Goal: Obtain resource: Download file/media

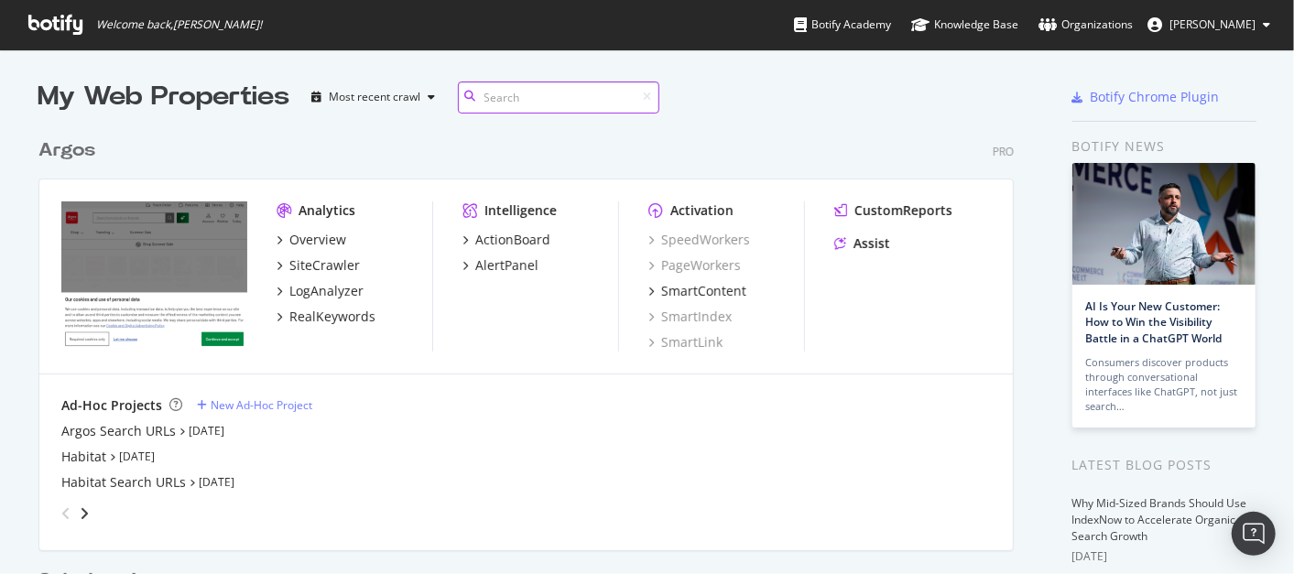
scroll to position [844, 975]
click at [191, 427] on link "[DATE]" at bounding box center [207, 431] width 36 height 16
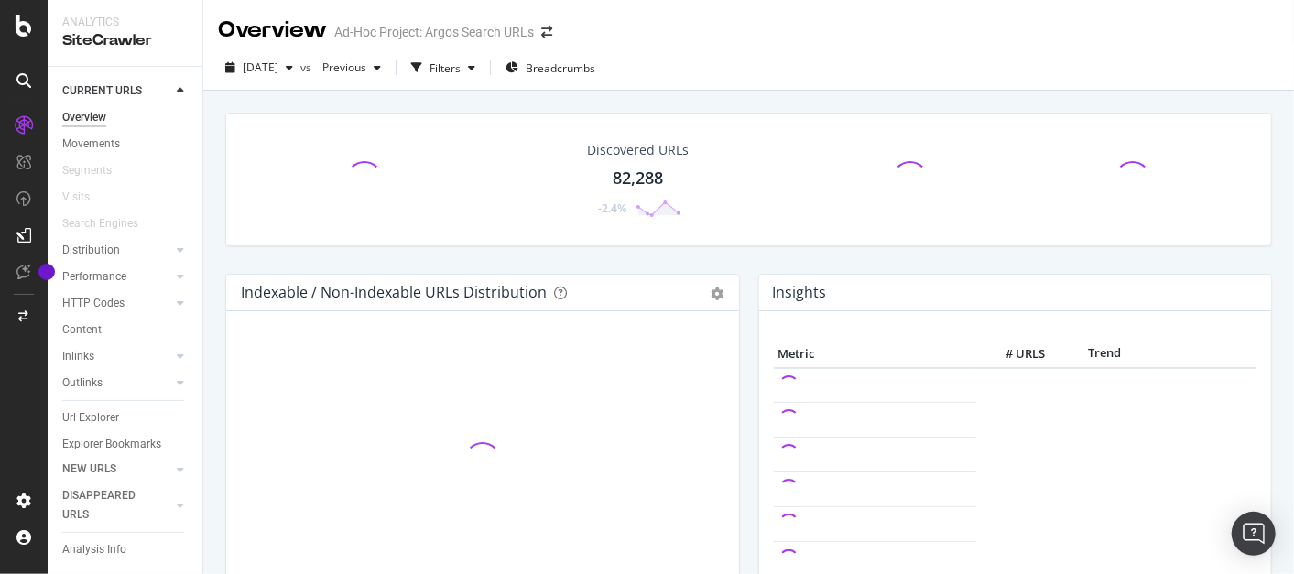
scroll to position [32, 0]
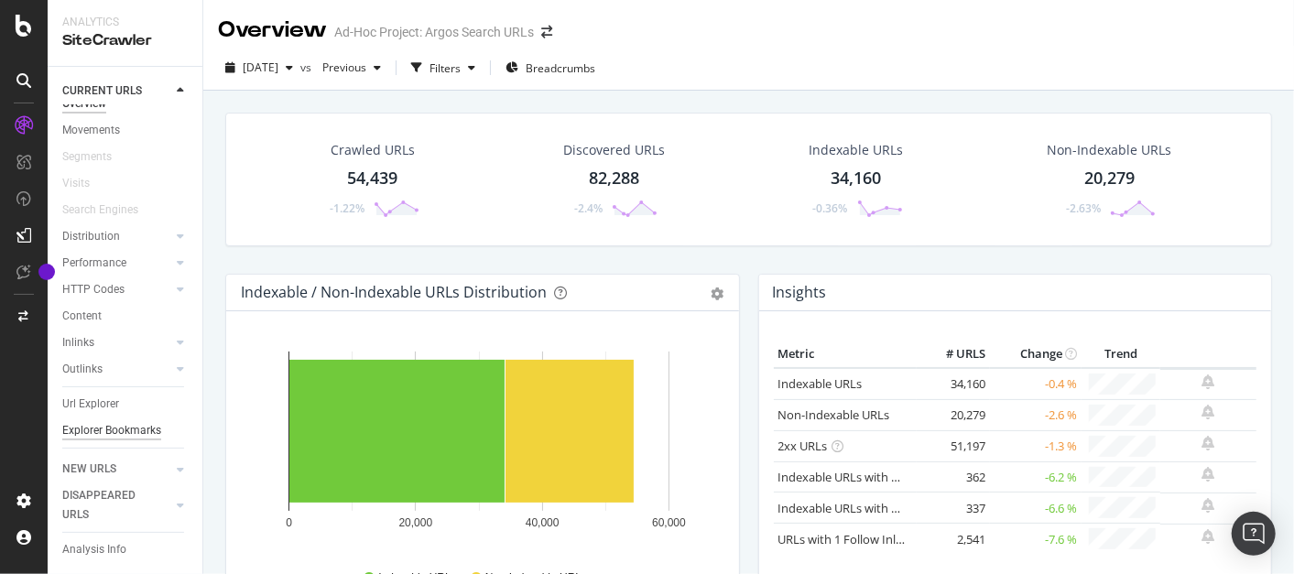
click at [102, 422] on div "Explorer Bookmarks" at bounding box center [111, 430] width 99 height 19
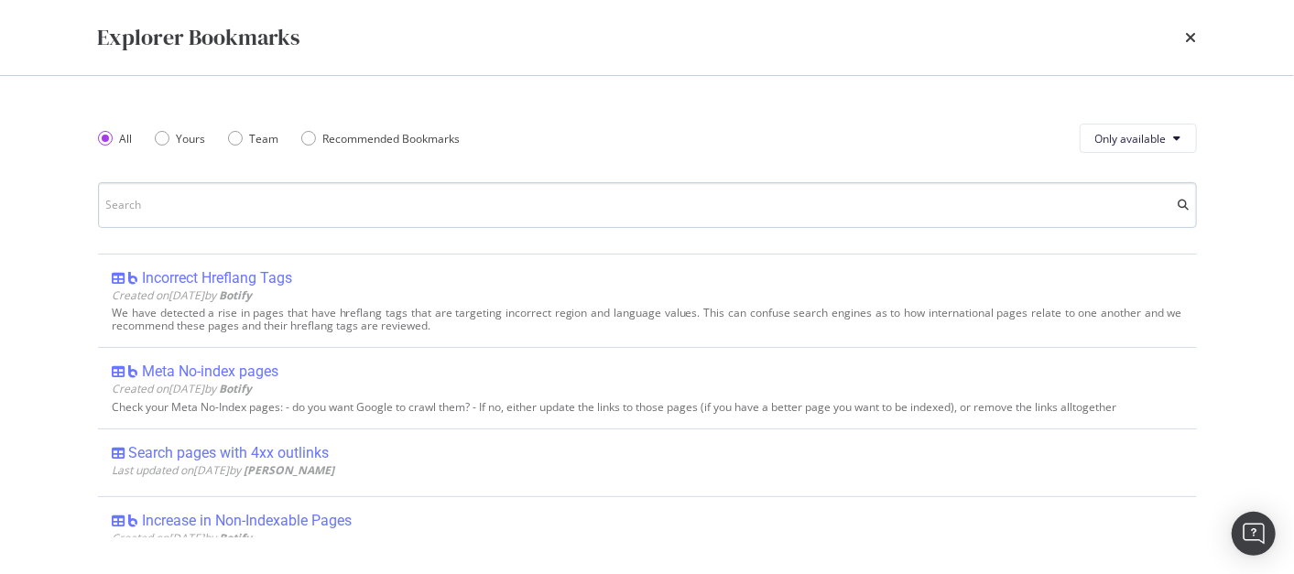
click at [173, 196] on input "modal" at bounding box center [647, 205] width 1099 height 46
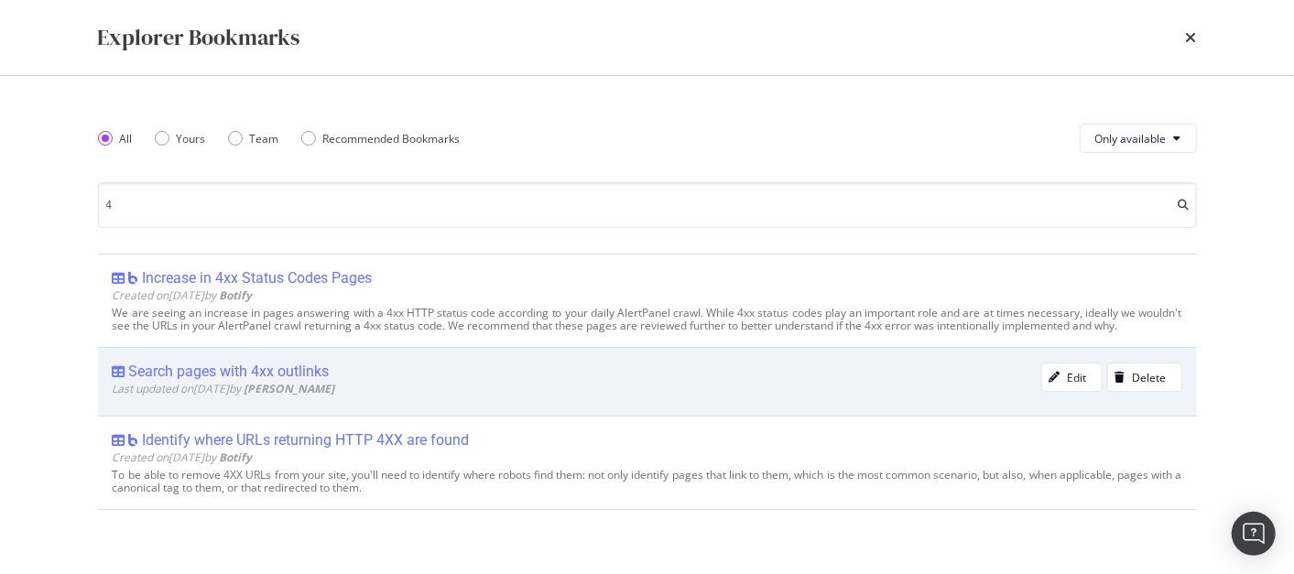
type input "4"
click at [296, 372] on div "Search pages with 4xx outlinks" at bounding box center [229, 372] width 201 height 18
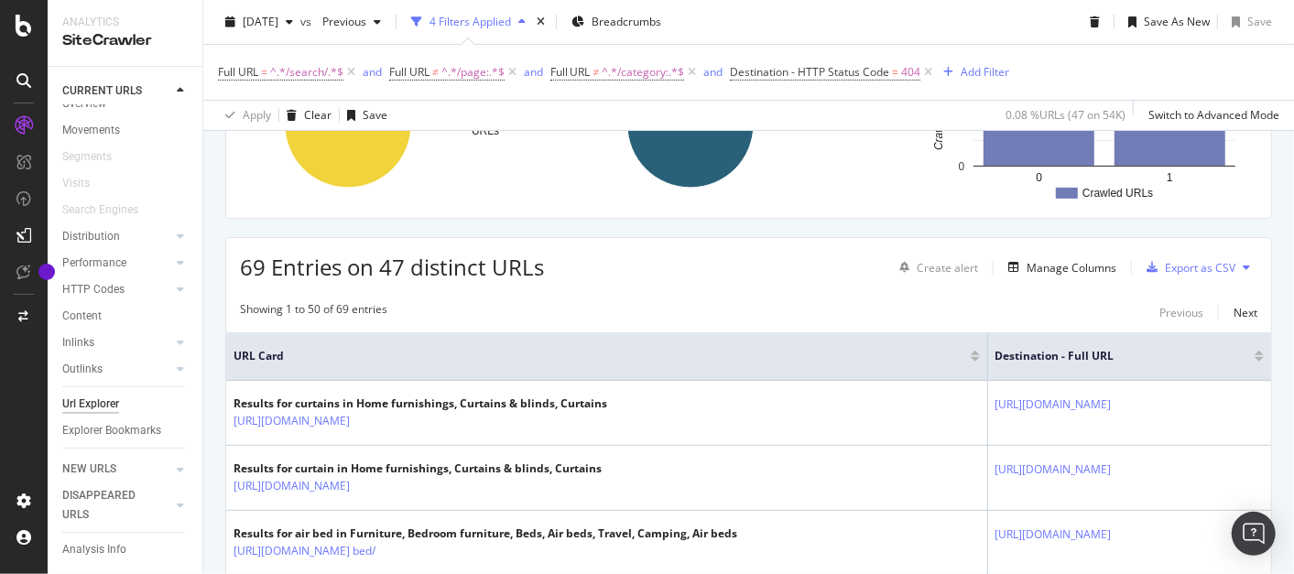
scroll to position [386, 0]
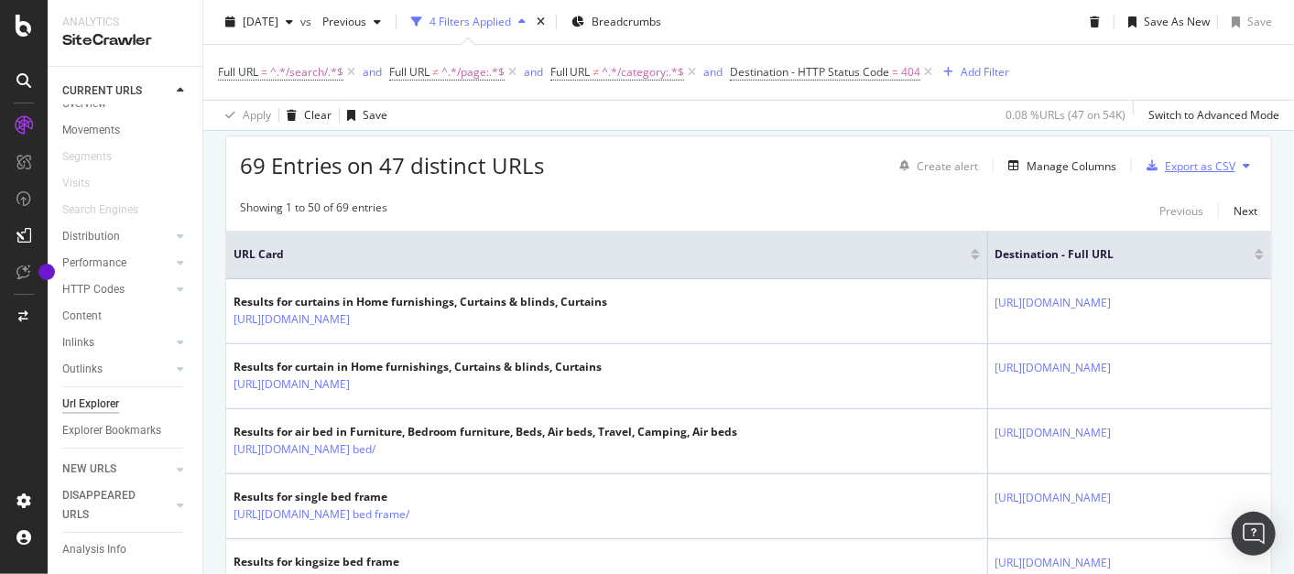
click at [1195, 161] on div "Export as CSV" at bounding box center [1200, 166] width 71 height 16
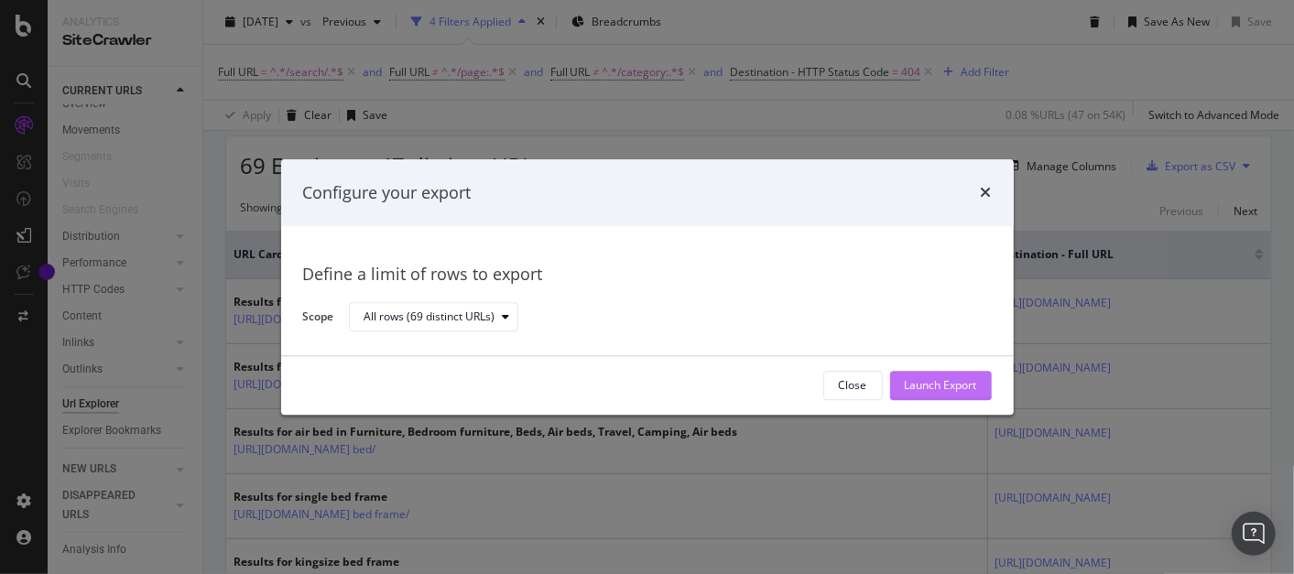
click at [923, 378] on div "Launch Export" at bounding box center [941, 386] width 72 height 16
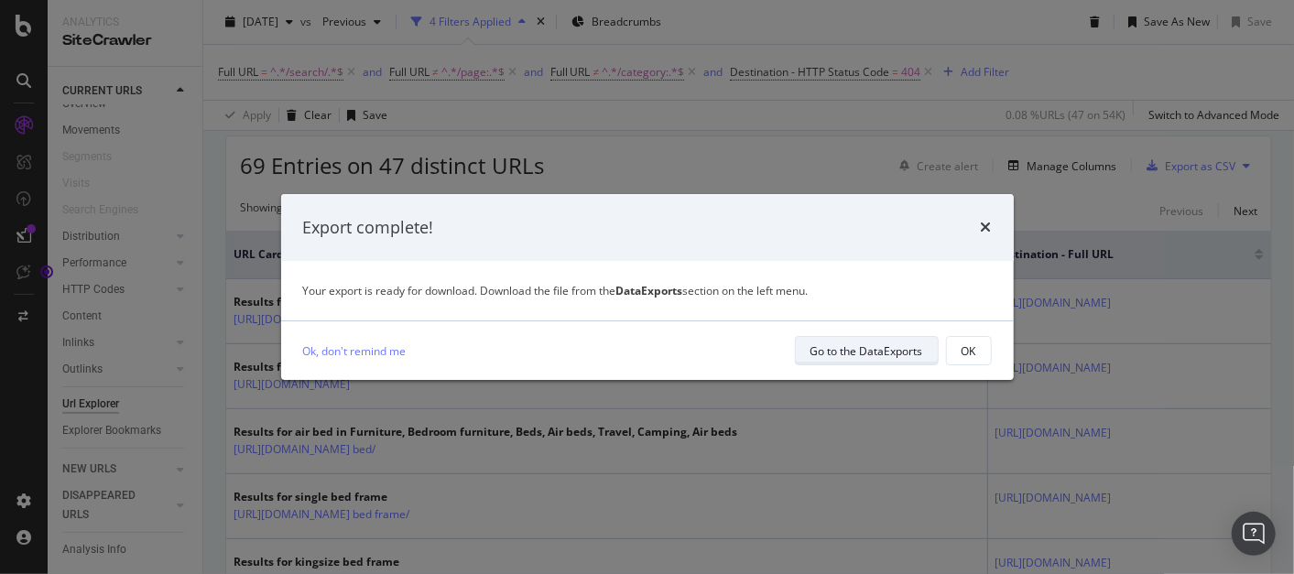
click at [875, 355] on div "Go to the DataExports" at bounding box center [867, 351] width 113 height 16
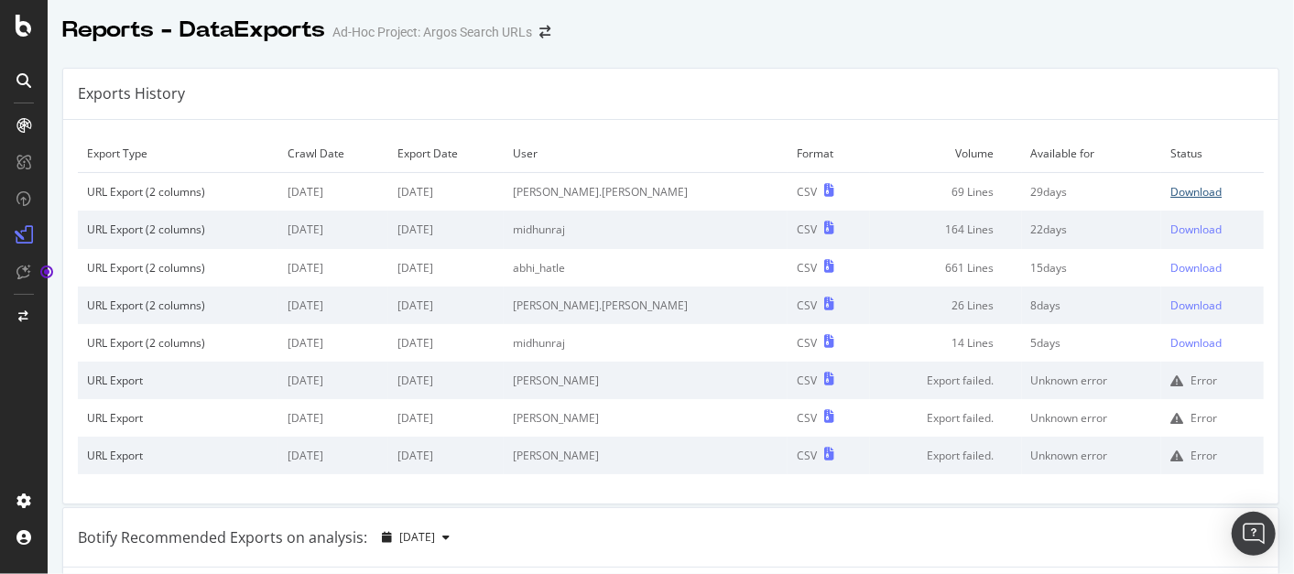
click at [1171, 195] on div "Download" at bounding box center [1196, 192] width 51 height 16
click at [7, 24] on div at bounding box center [24, 26] width 44 height 22
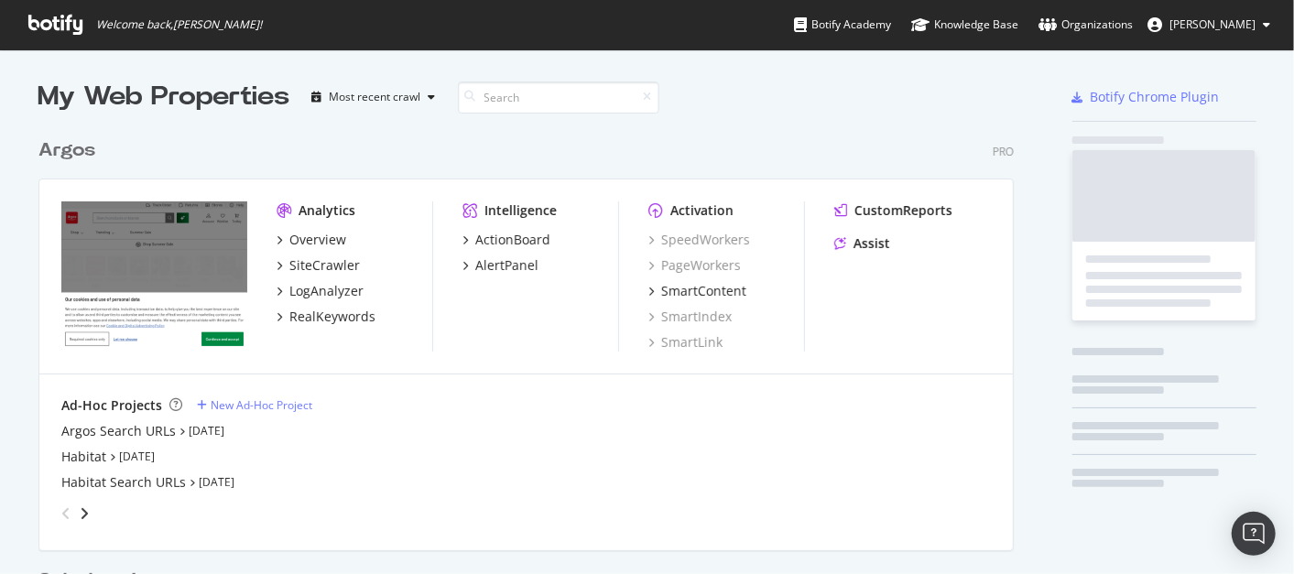
scroll to position [558, 1263]
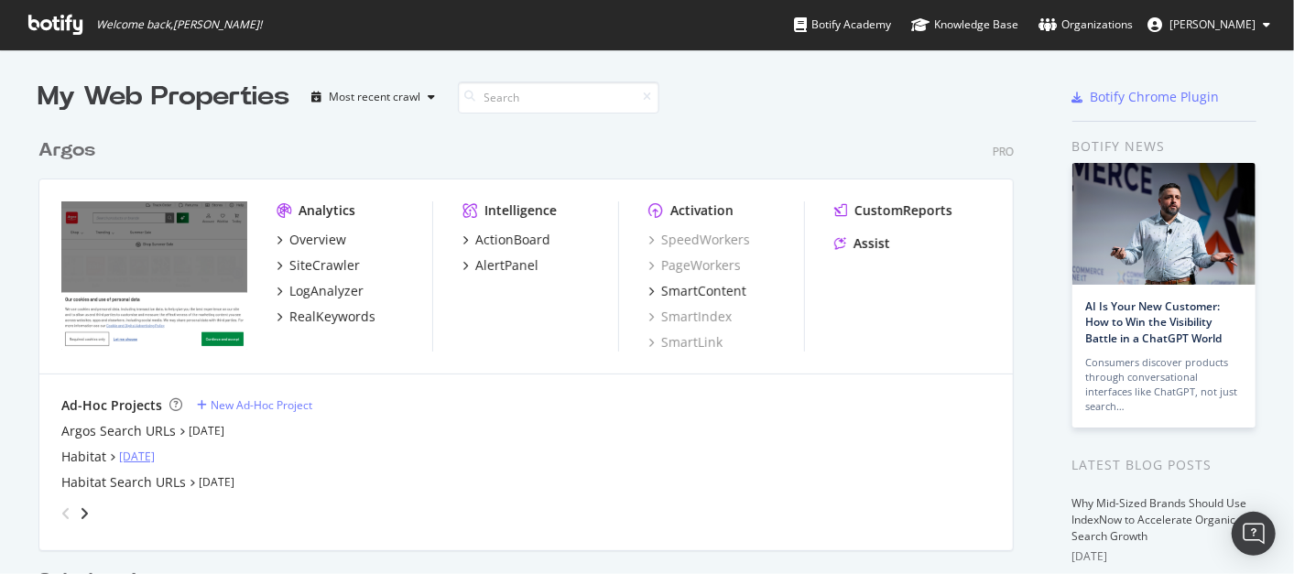
click at [136, 456] on link "[DATE]" at bounding box center [137, 457] width 36 height 16
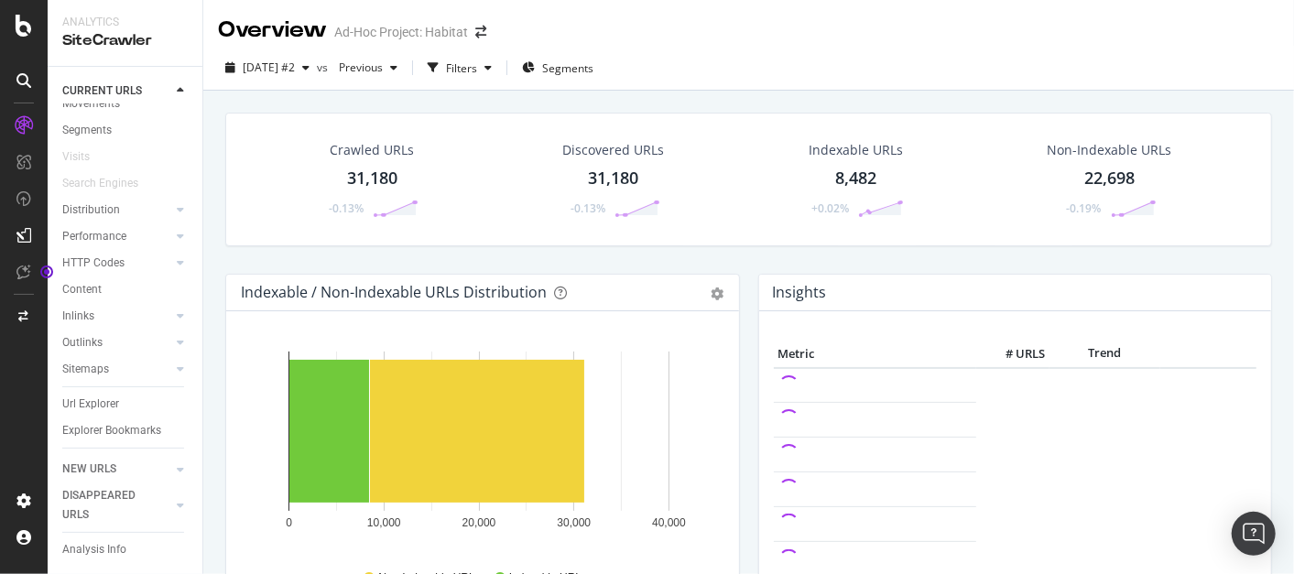
scroll to position [59, 0]
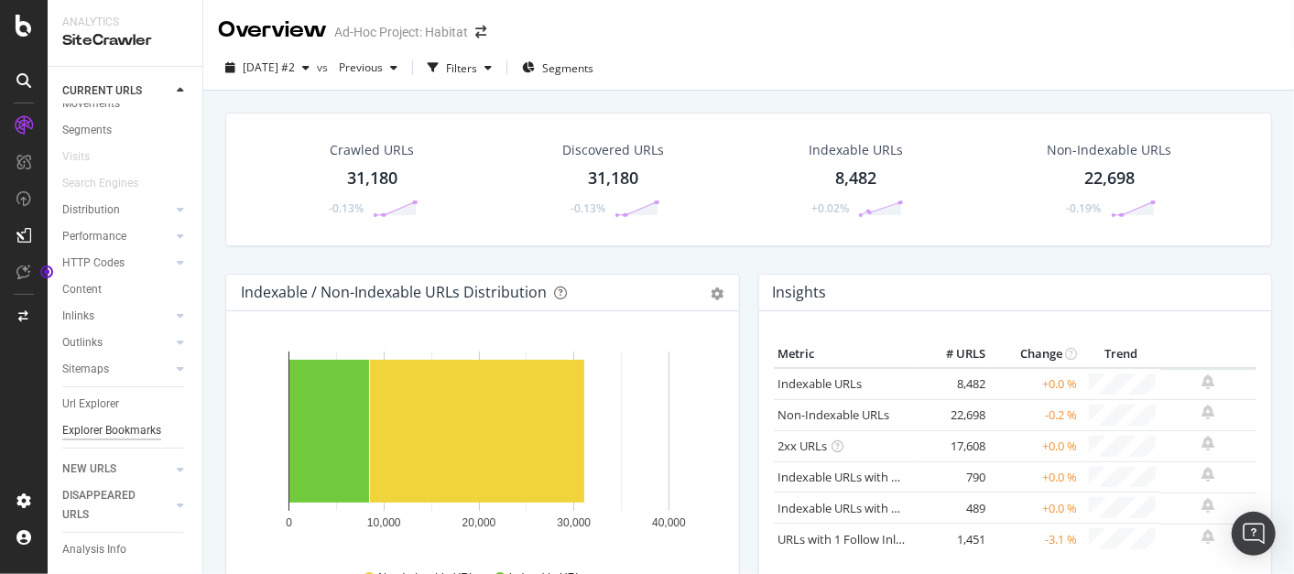
click at [99, 425] on div "Explorer Bookmarks" at bounding box center [111, 430] width 99 height 19
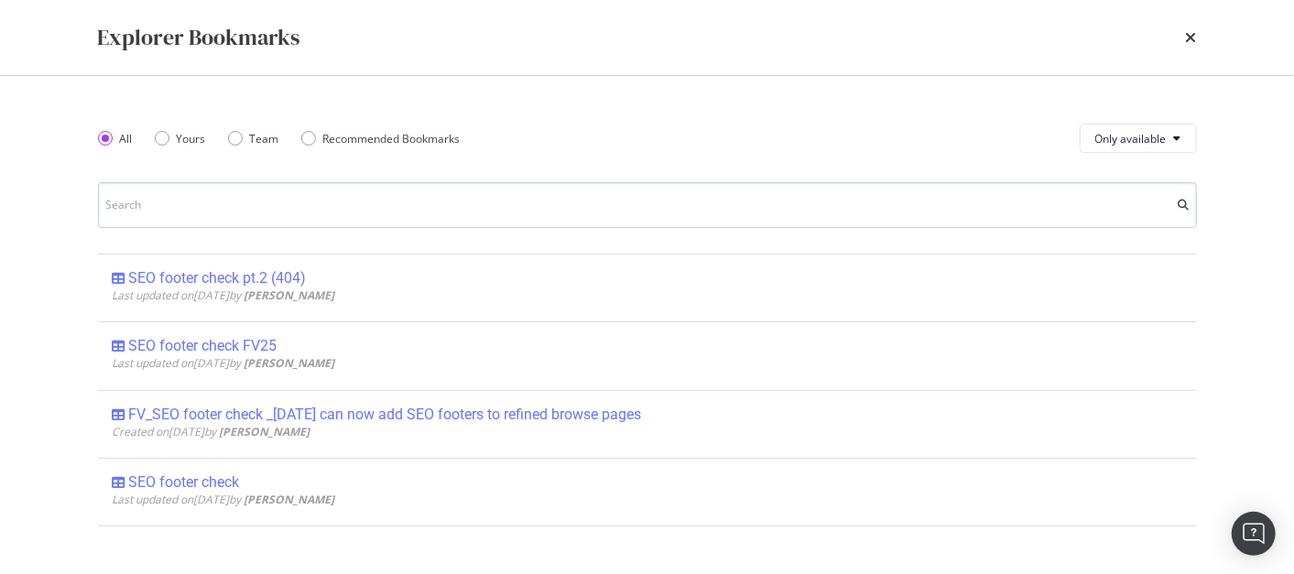
click at [222, 202] on input "modal" at bounding box center [647, 205] width 1099 height 46
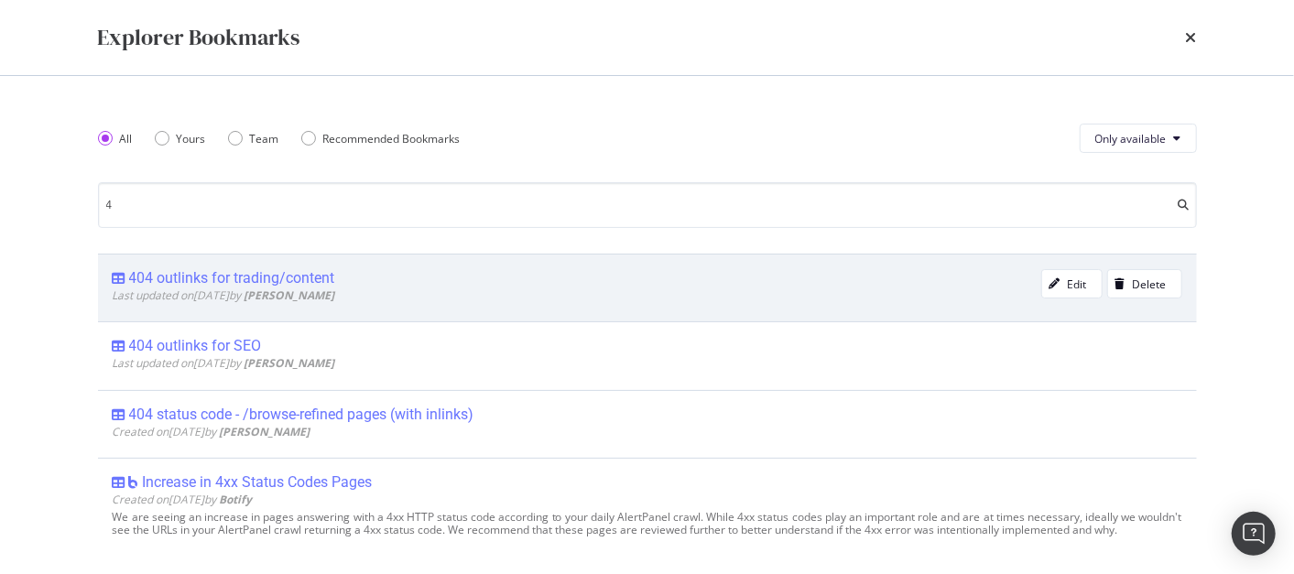
type input "4"
click at [214, 279] on div "404 outlinks for trading/content" at bounding box center [232, 278] width 206 height 18
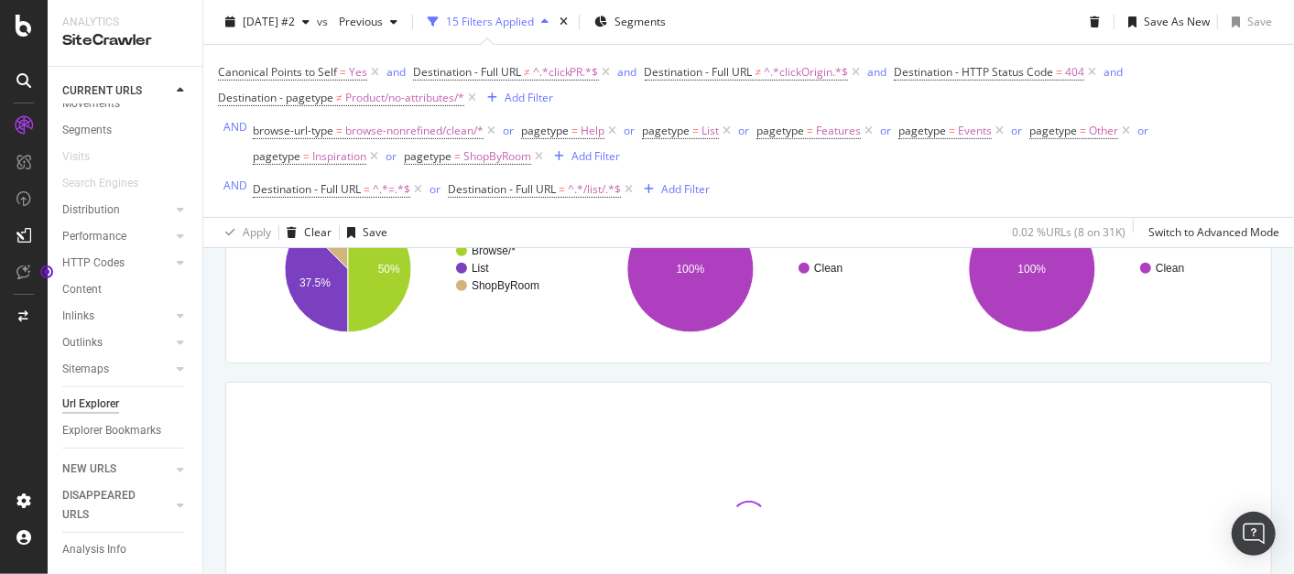
scroll to position [288, 0]
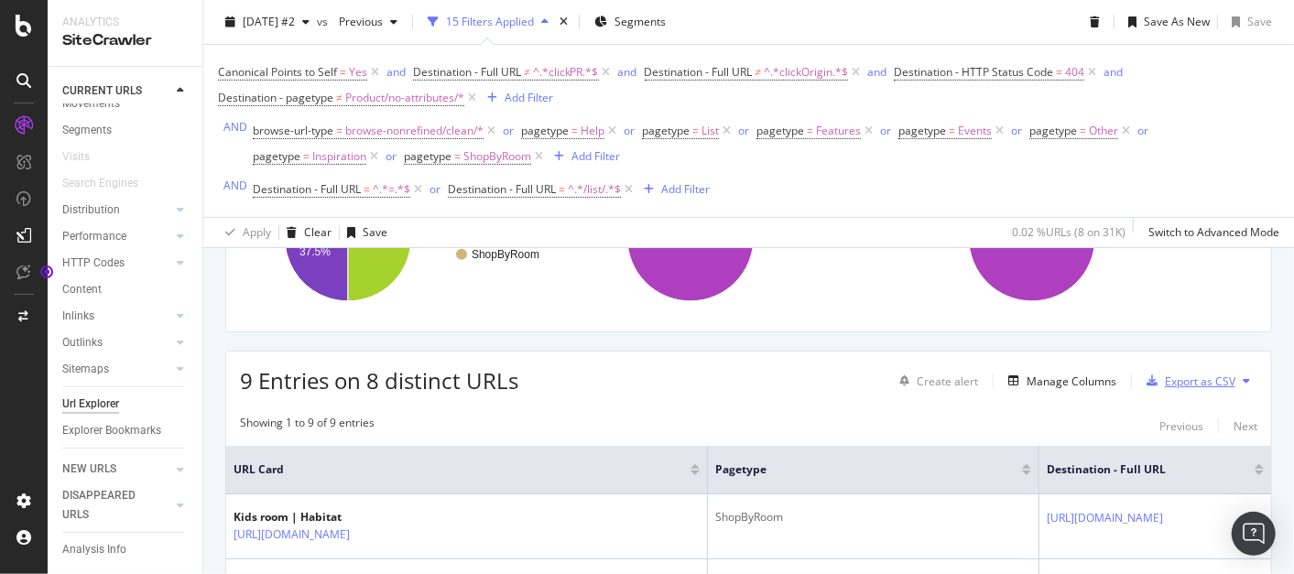
click at [1185, 376] on div "Export as CSV" at bounding box center [1200, 382] width 71 height 16
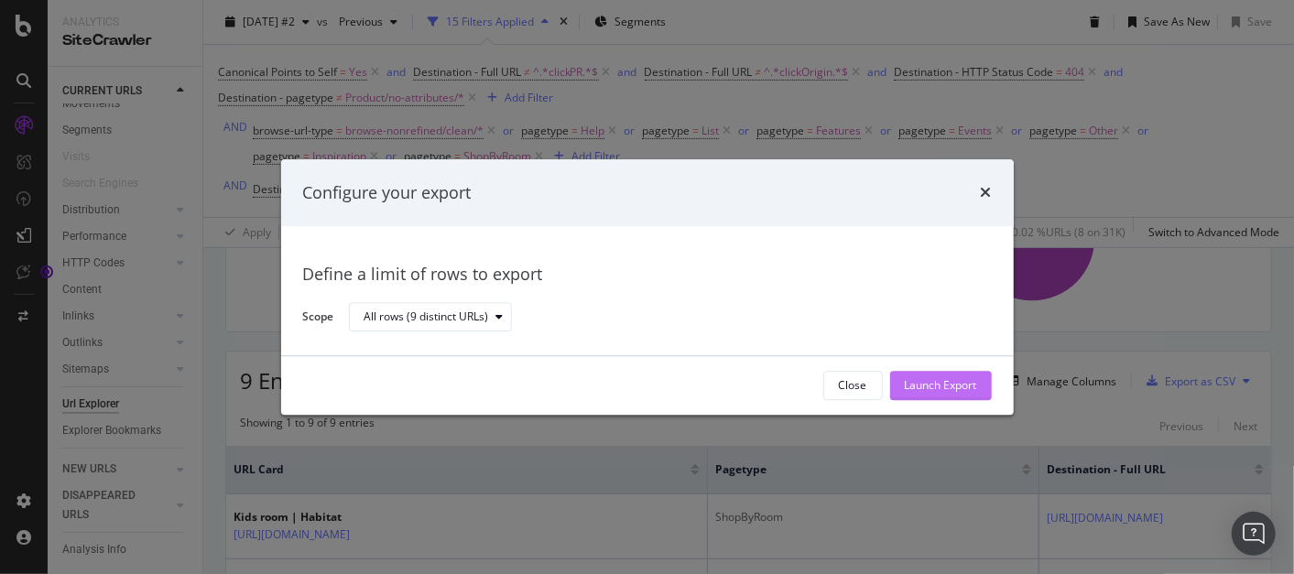
click at [960, 387] on div "Launch Export" at bounding box center [941, 386] width 72 height 16
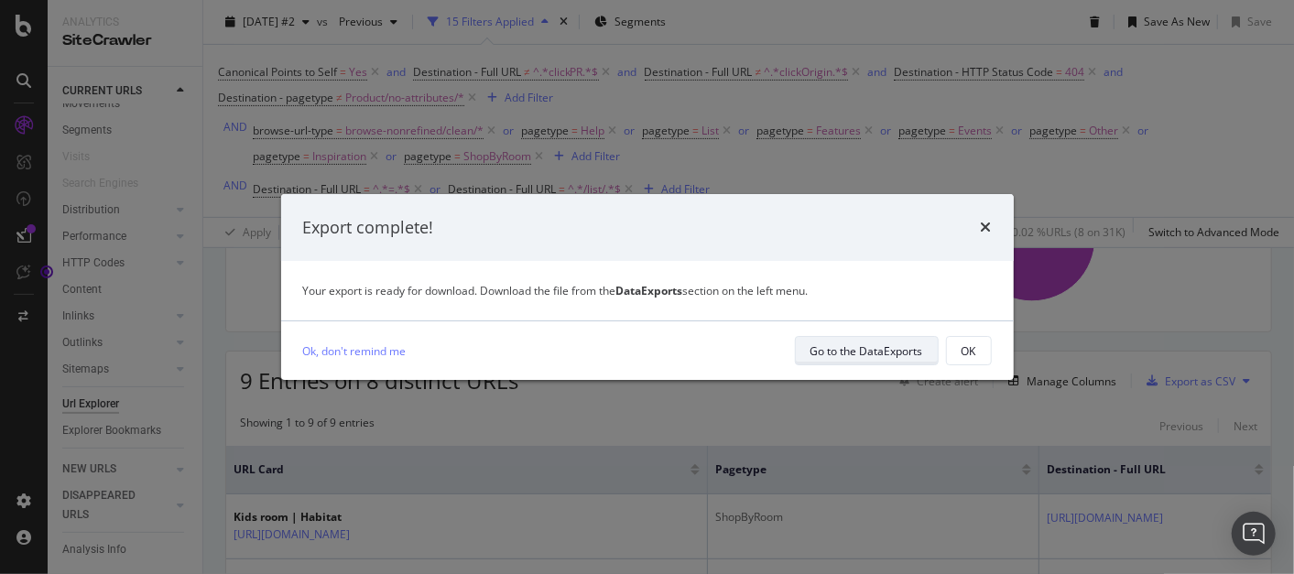
click at [897, 349] on div "Go to the DataExports" at bounding box center [867, 351] width 113 height 16
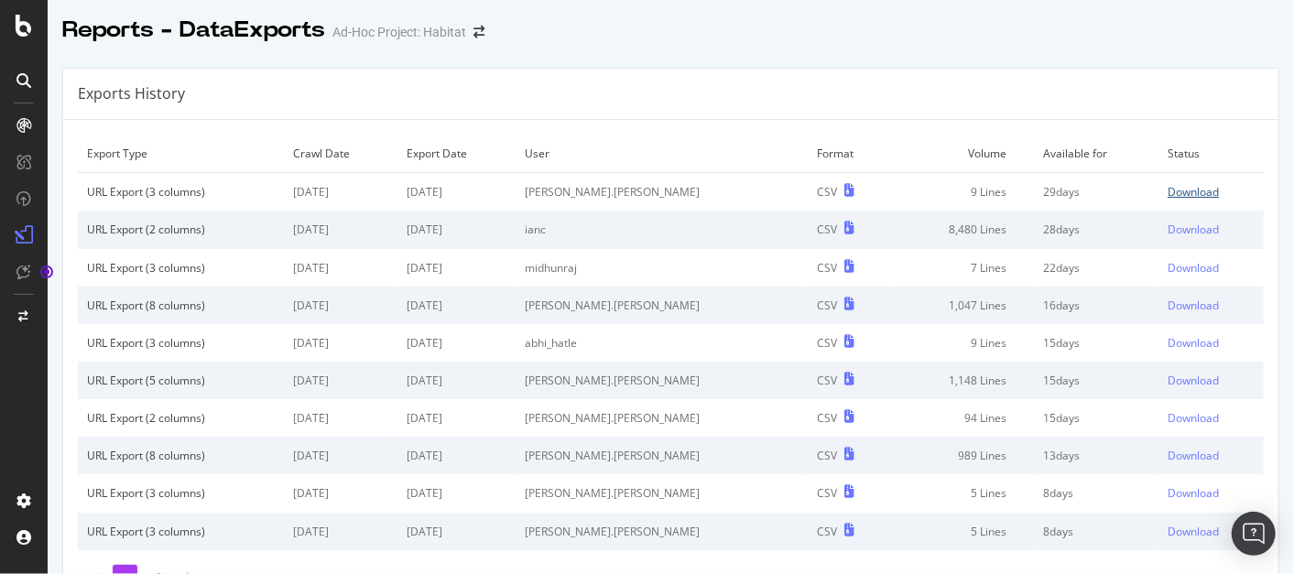
click at [1168, 191] on div "Download" at bounding box center [1193, 192] width 51 height 16
click at [17, 27] on icon at bounding box center [24, 26] width 16 height 22
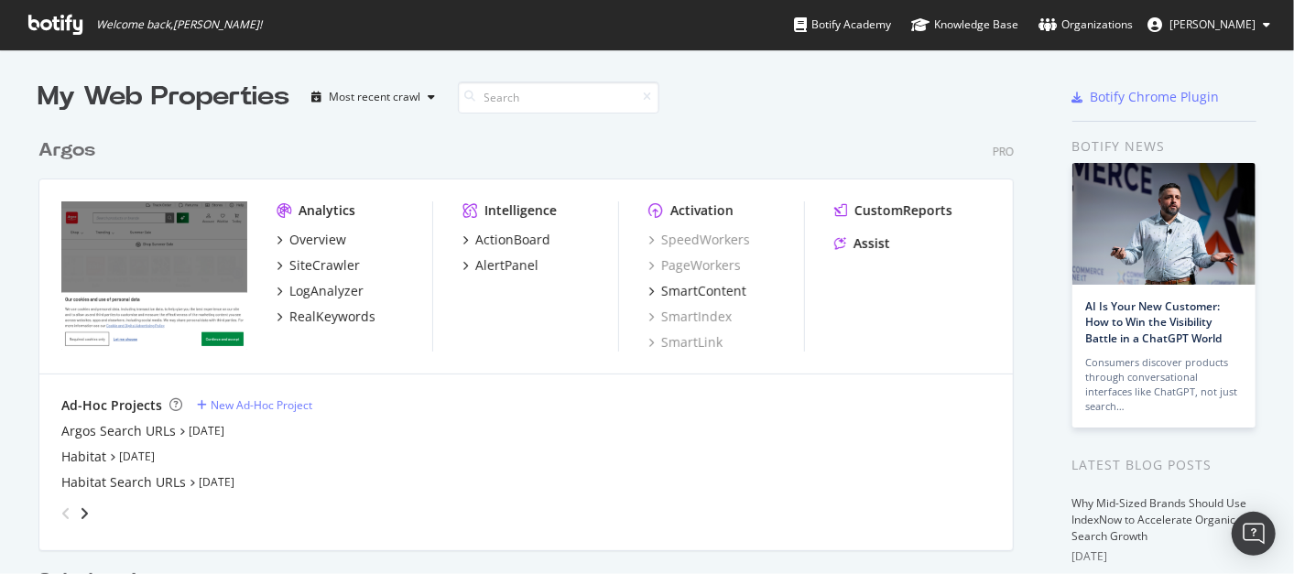
scroll to position [558, 1263]
click at [93, 484] on div "Habitat Search URLs" at bounding box center [123, 483] width 125 height 18
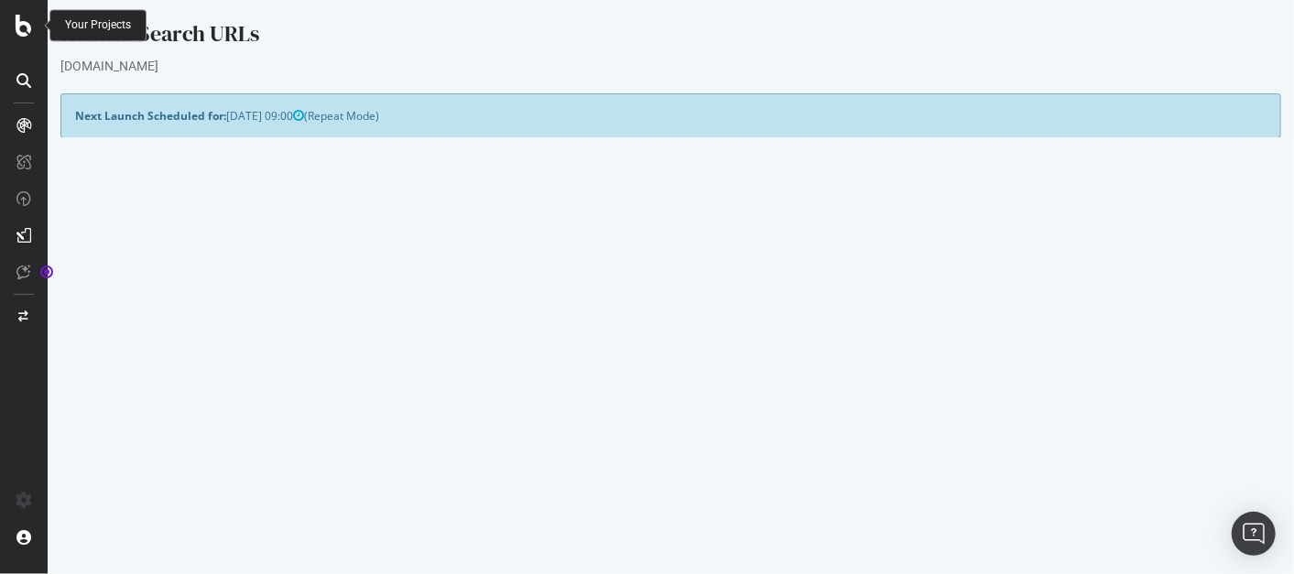
click at [25, 26] on icon at bounding box center [24, 26] width 16 height 22
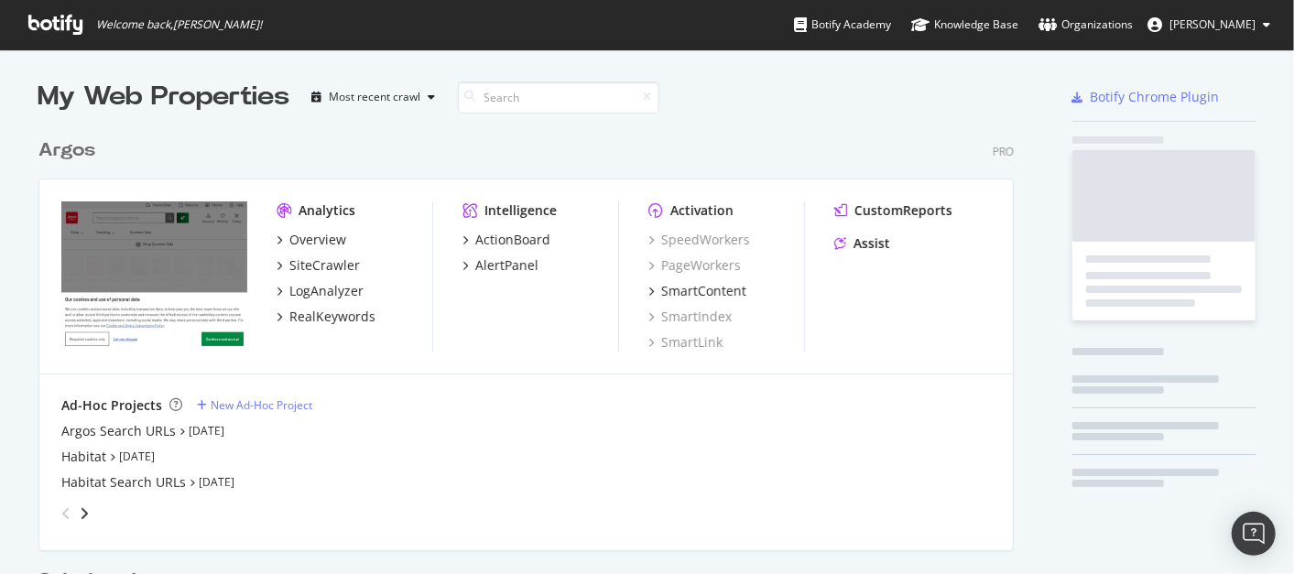
scroll to position [558, 1263]
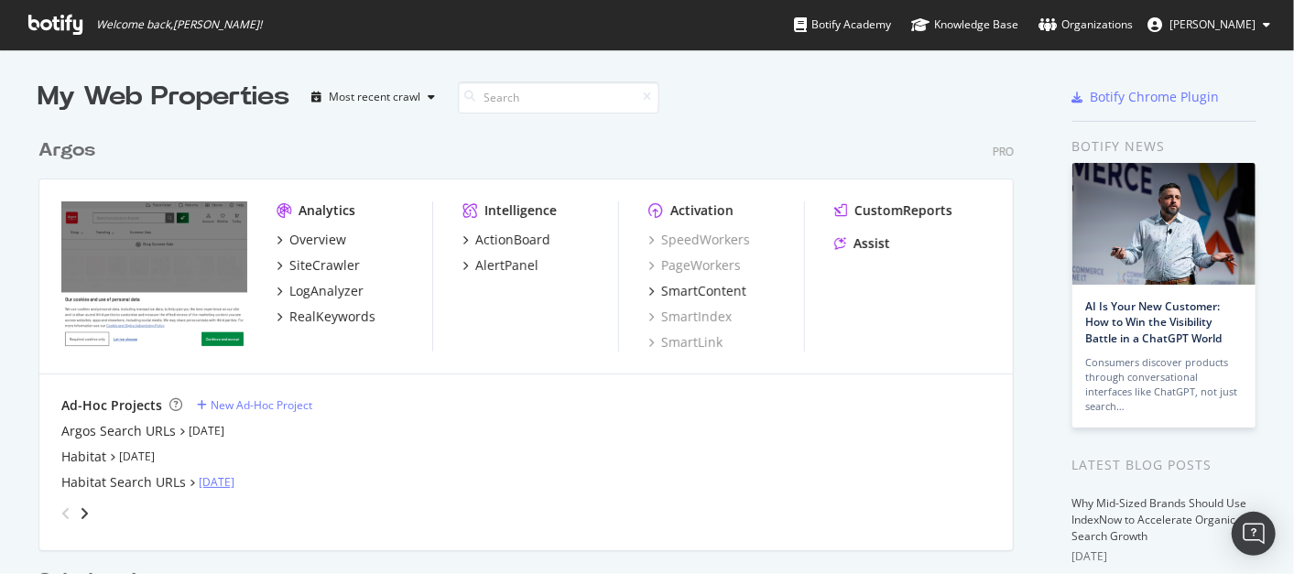
click at [218, 479] on link "[DATE]" at bounding box center [217, 482] width 36 height 16
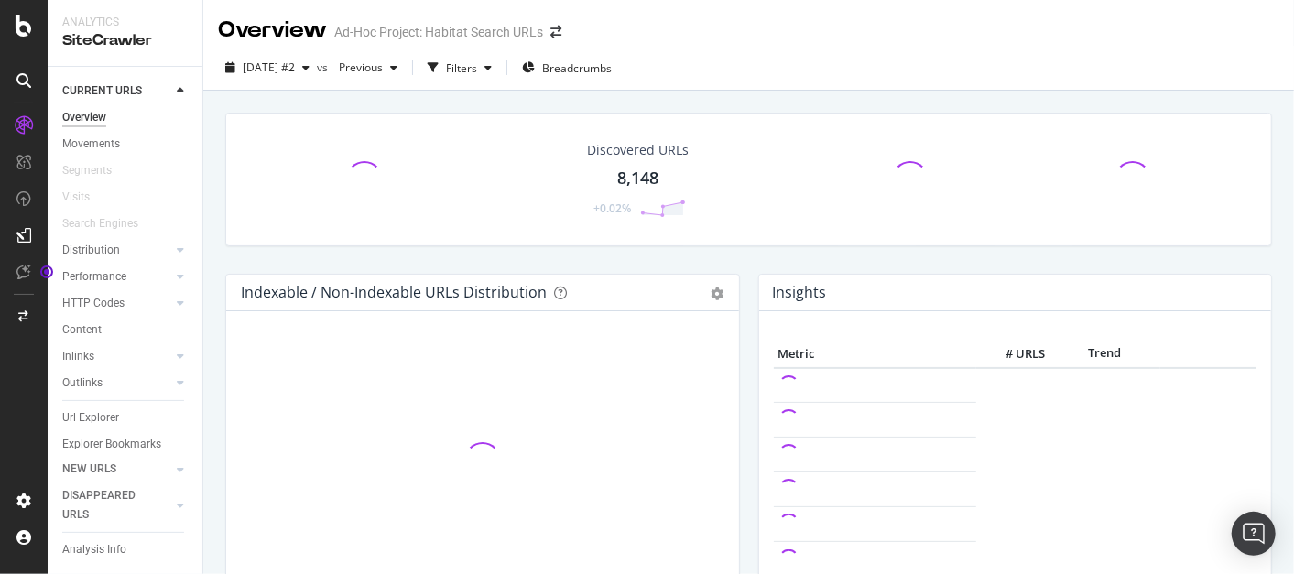
scroll to position [32, 0]
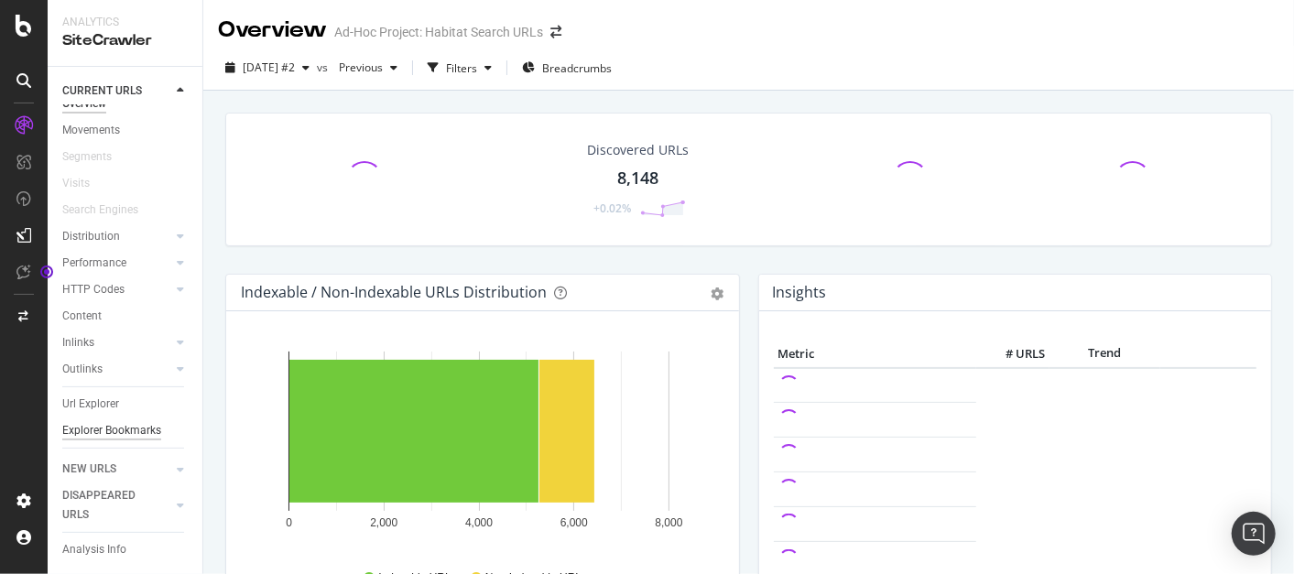
click at [96, 421] on div "Explorer Bookmarks" at bounding box center [111, 430] width 99 height 19
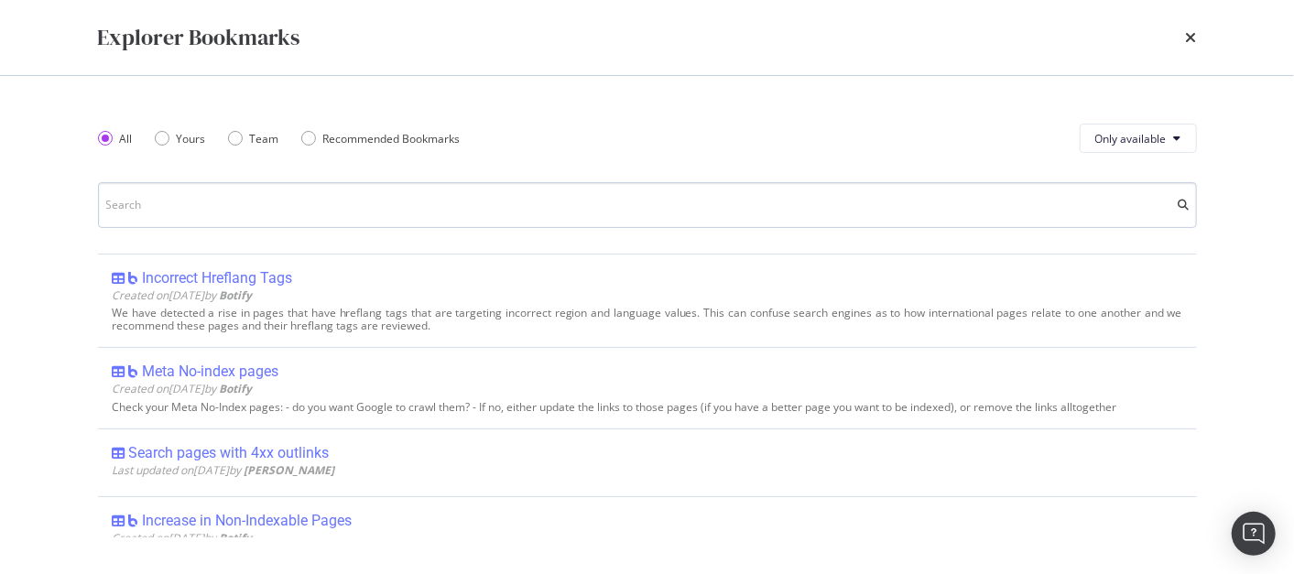
click at [212, 200] on input "modal" at bounding box center [647, 205] width 1099 height 46
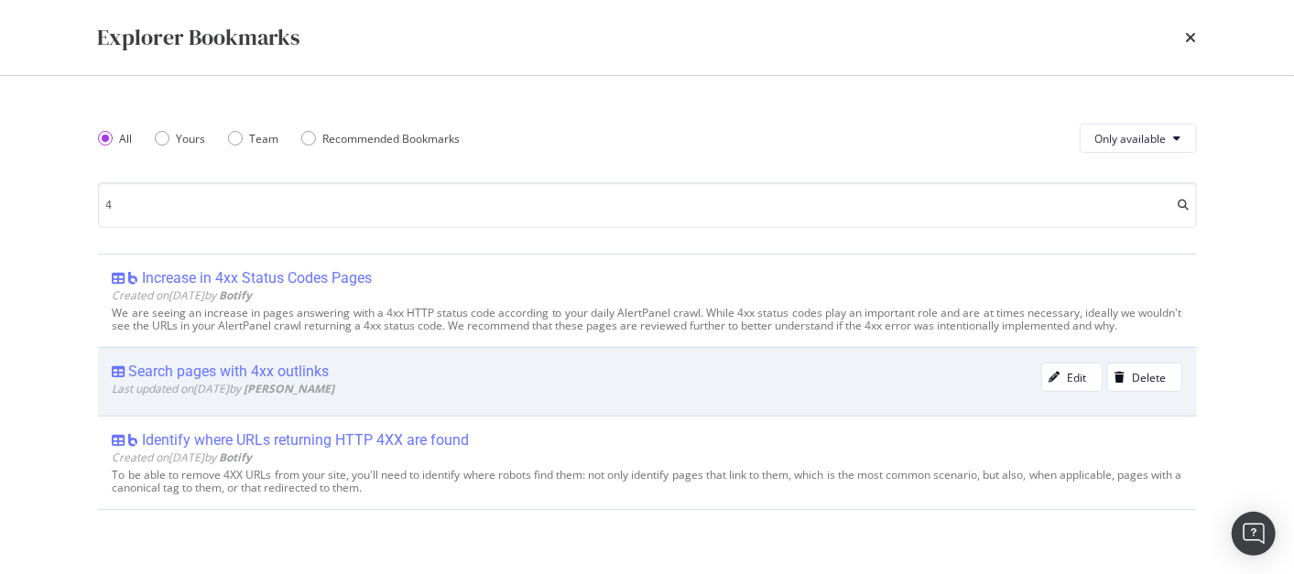
type input "4"
click at [218, 372] on div "Search pages with 4xx outlinks" at bounding box center [229, 372] width 201 height 18
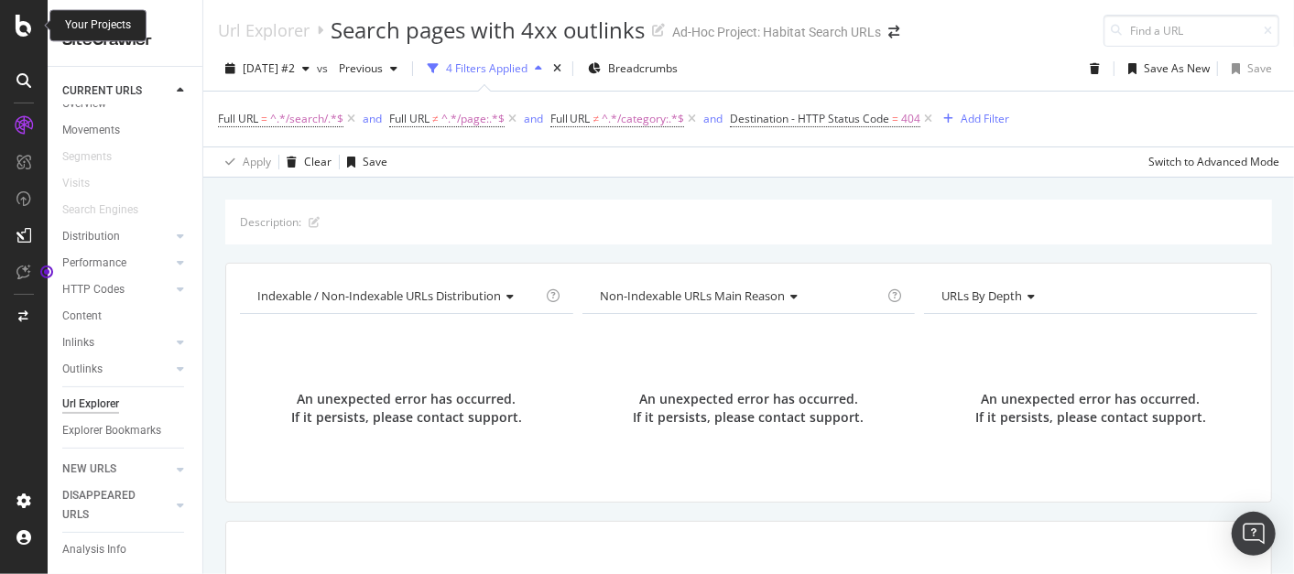
click at [26, 15] on icon at bounding box center [24, 26] width 16 height 22
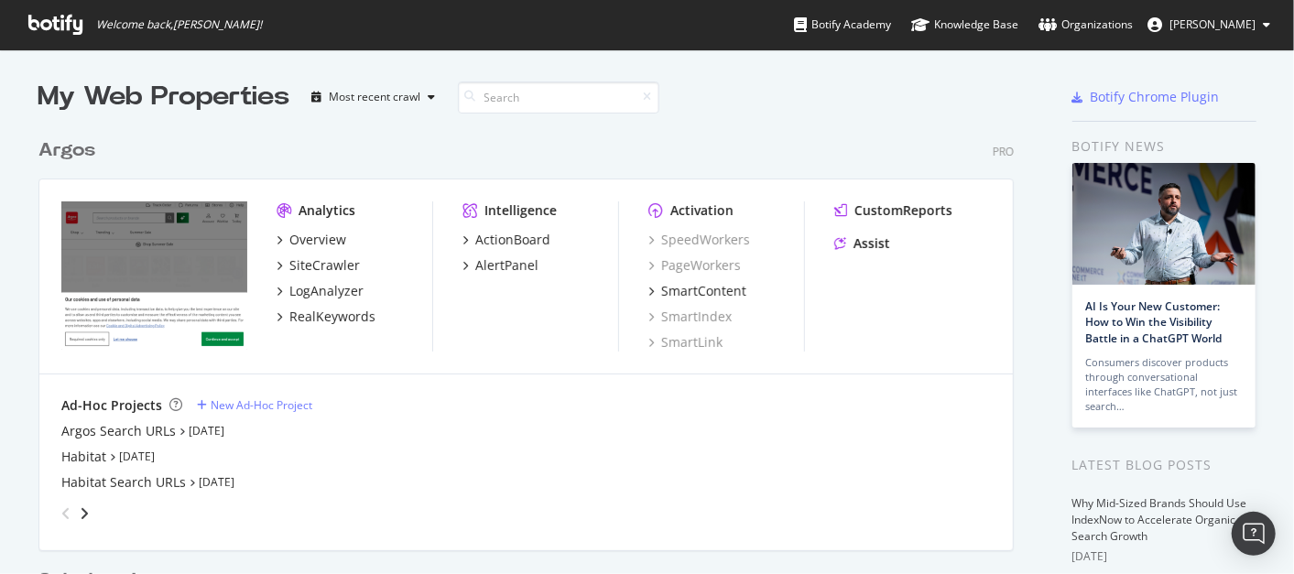
scroll to position [558, 1263]
click at [199, 478] on link "[DATE]" at bounding box center [217, 482] width 36 height 16
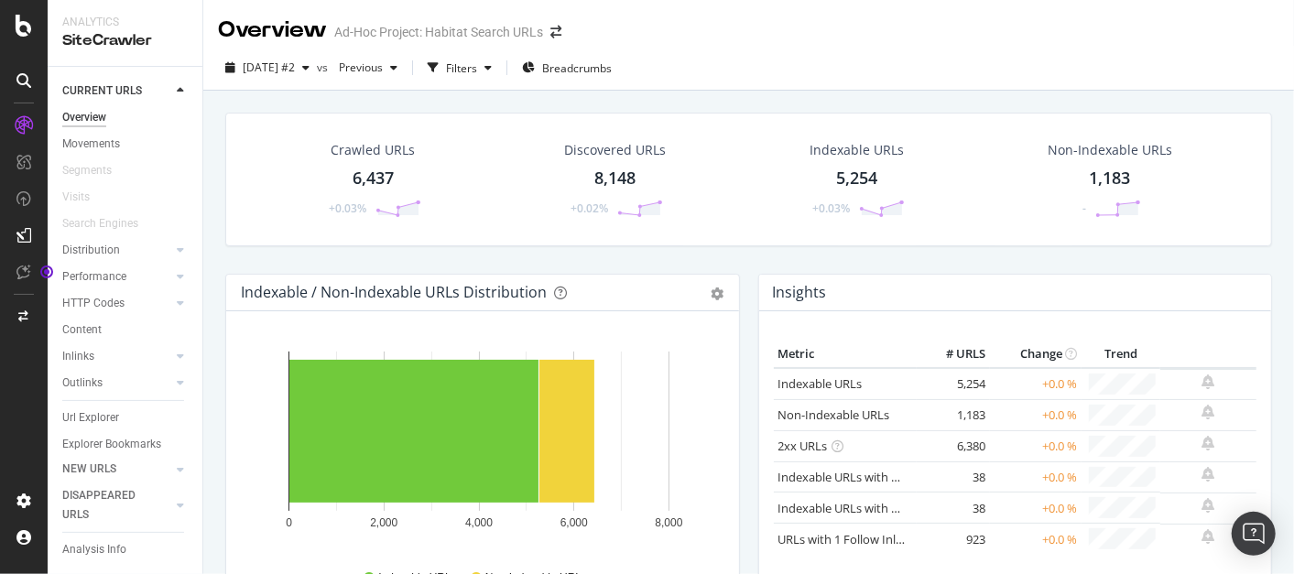
scroll to position [32, 0]
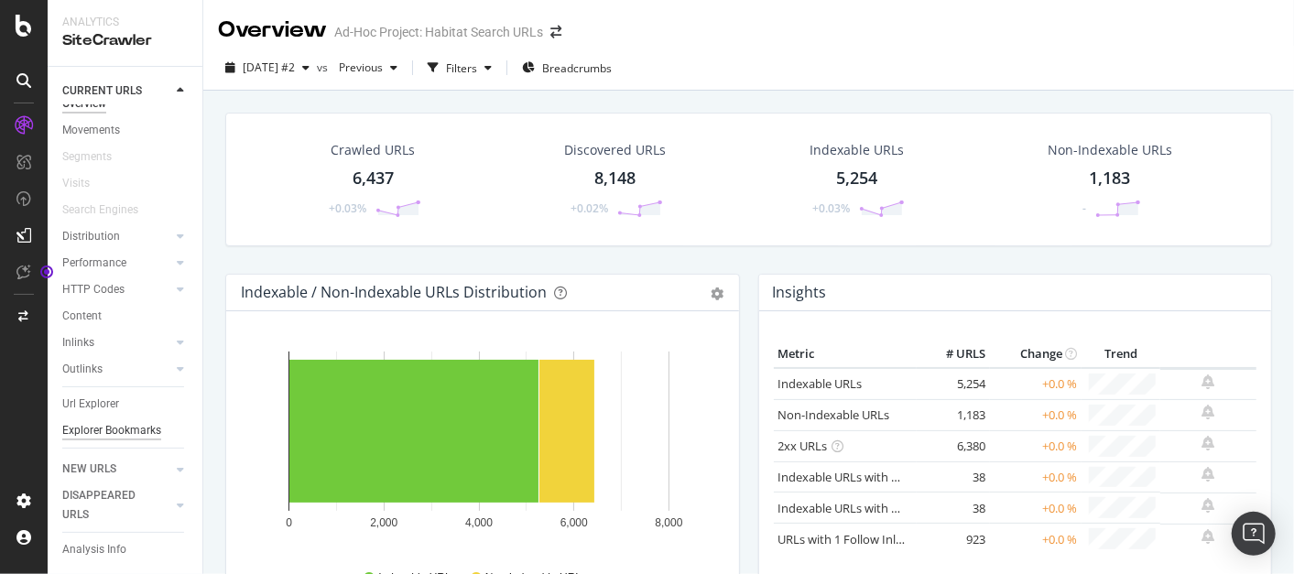
click at [71, 422] on div "Explorer Bookmarks" at bounding box center [111, 430] width 99 height 19
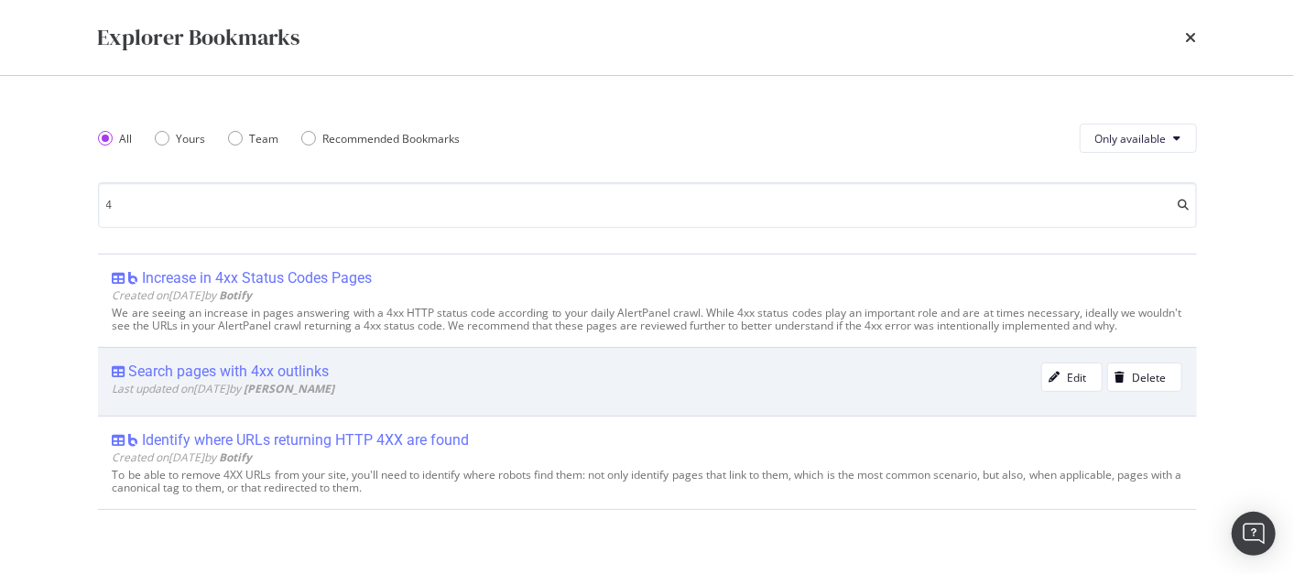
type input "4"
click at [261, 358] on div "Search pages with 4xx outlinks Last updated on 2022 Jan 27th by Dominic Stone E…" at bounding box center [647, 381] width 1099 height 68
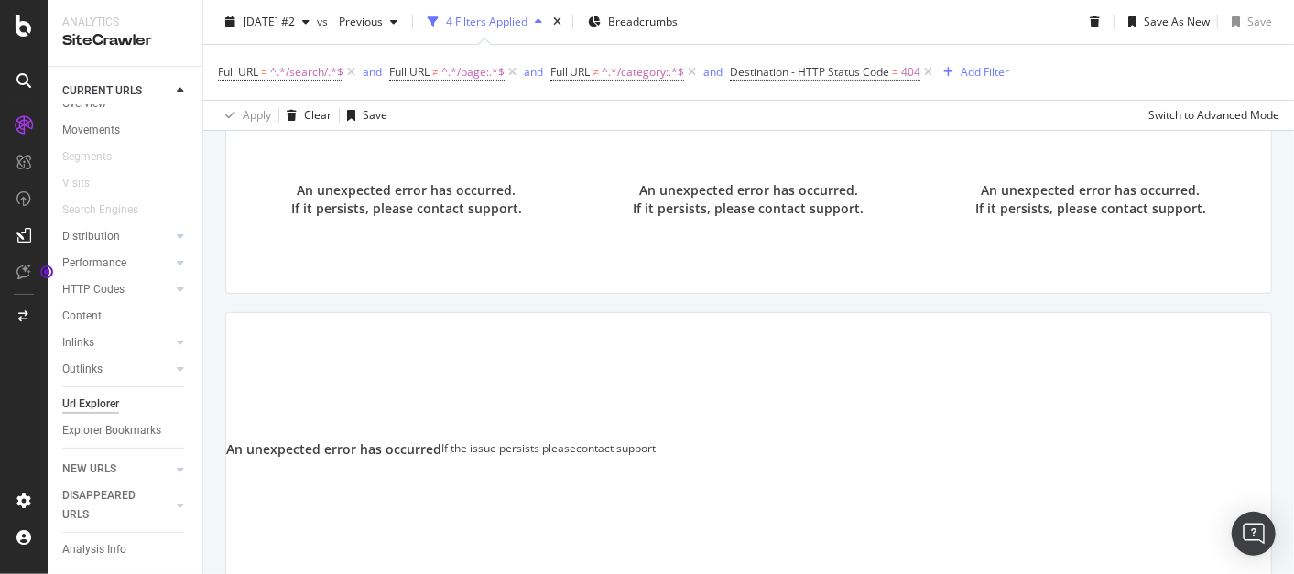
scroll to position [284, 0]
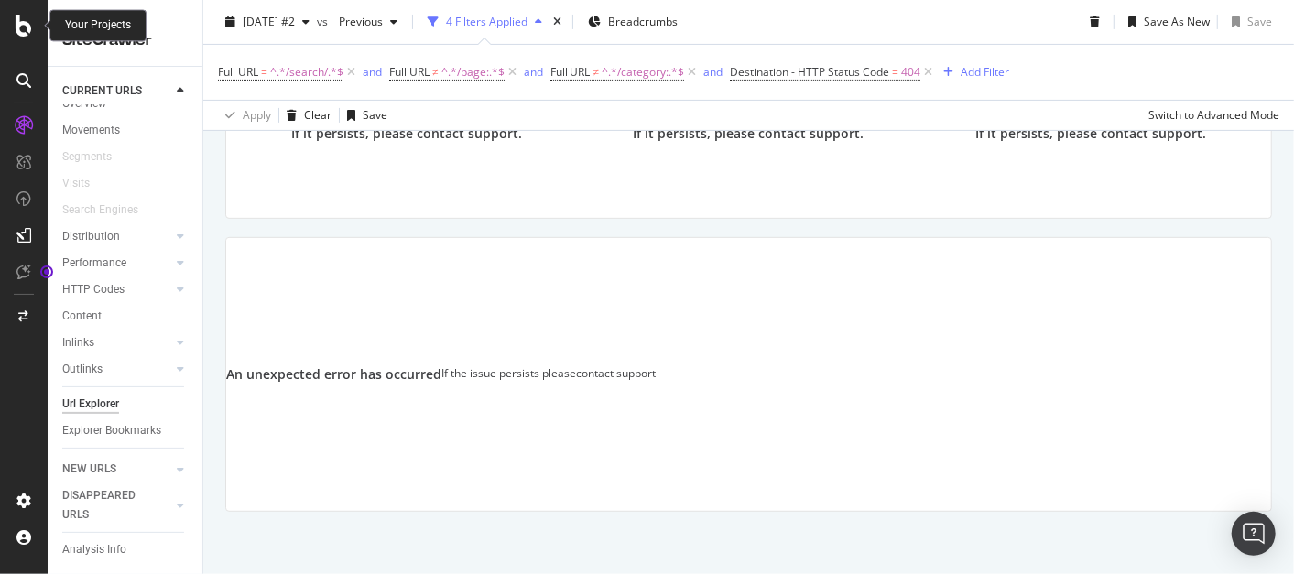
click at [19, 26] on icon at bounding box center [24, 26] width 16 height 22
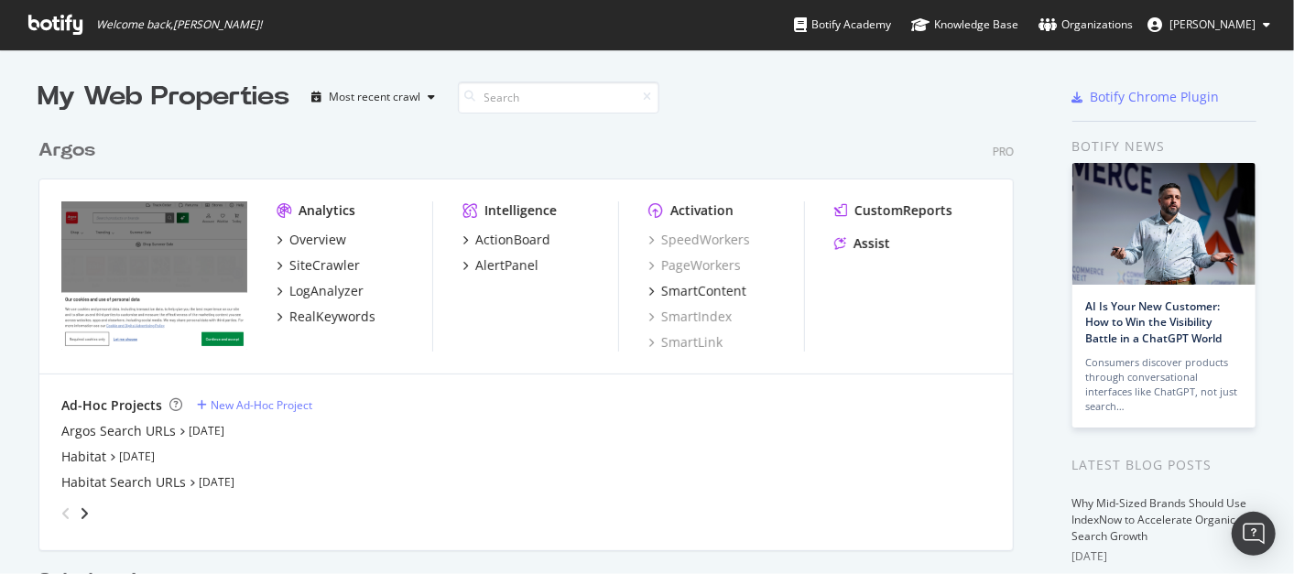
scroll to position [431, 0]
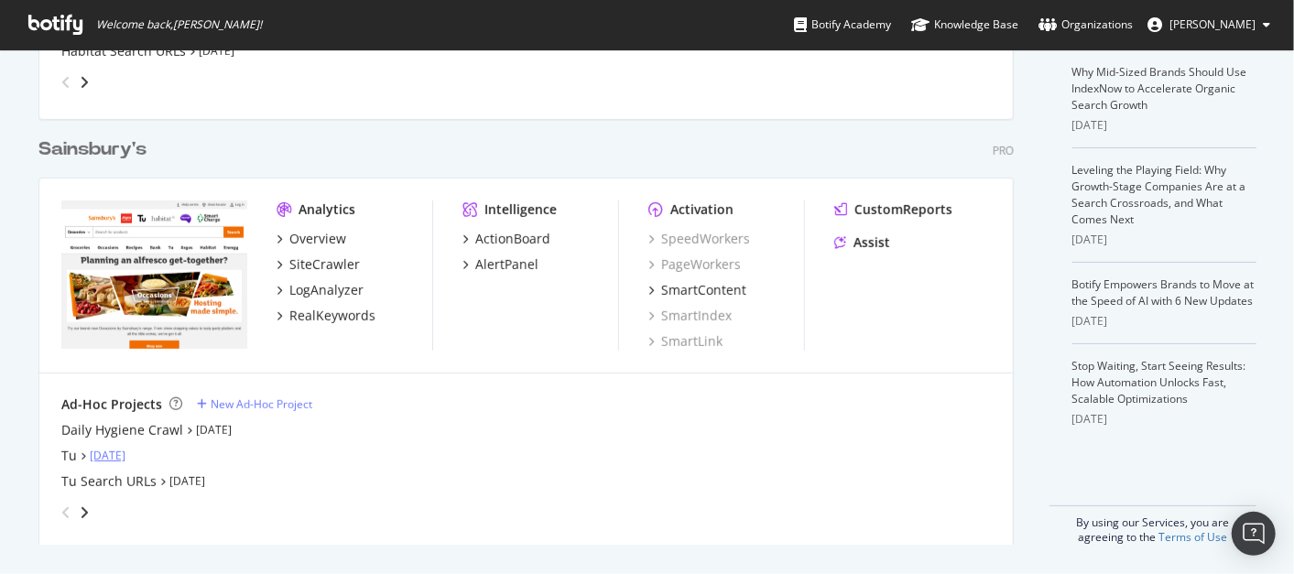
click at [123, 458] on link "[DATE]" at bounding box center [108, 456] width 36 height 16
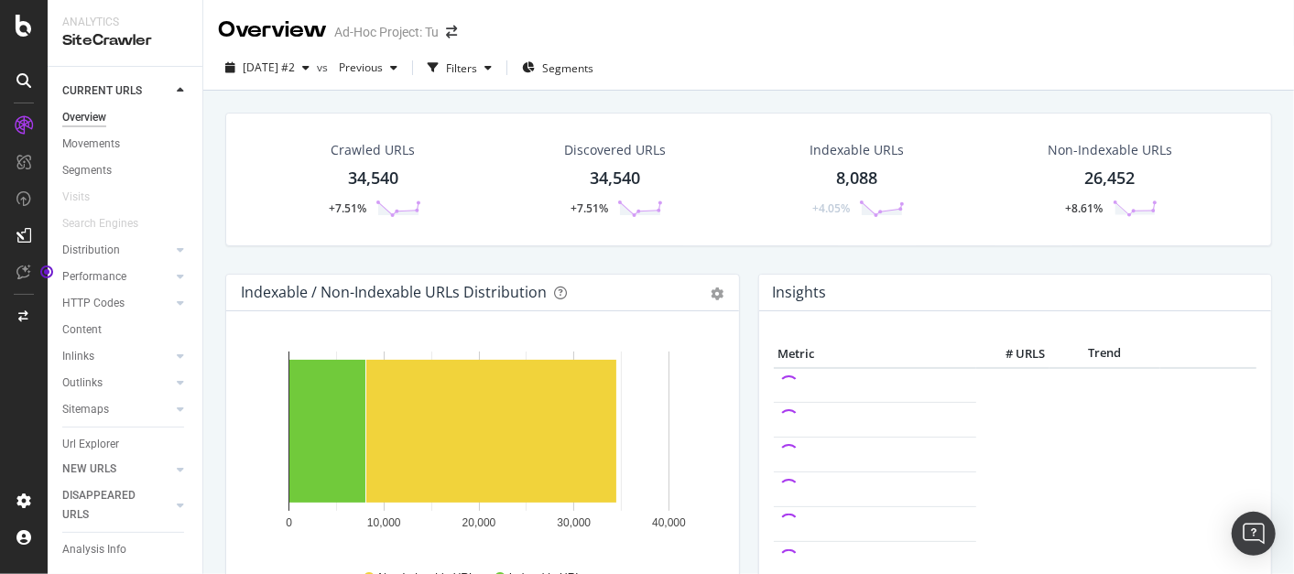
scroll to position [59, 0]
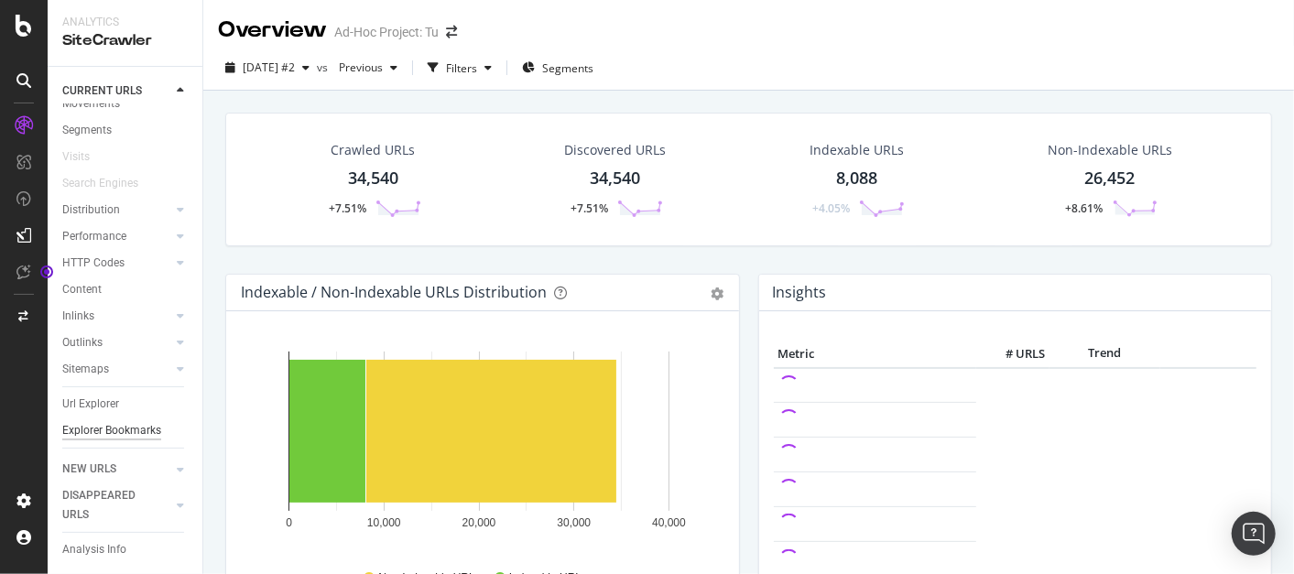
click at [93, 421] on div "Explorer Bookmarks" at bounding box center [111, 430] width 99 height 19
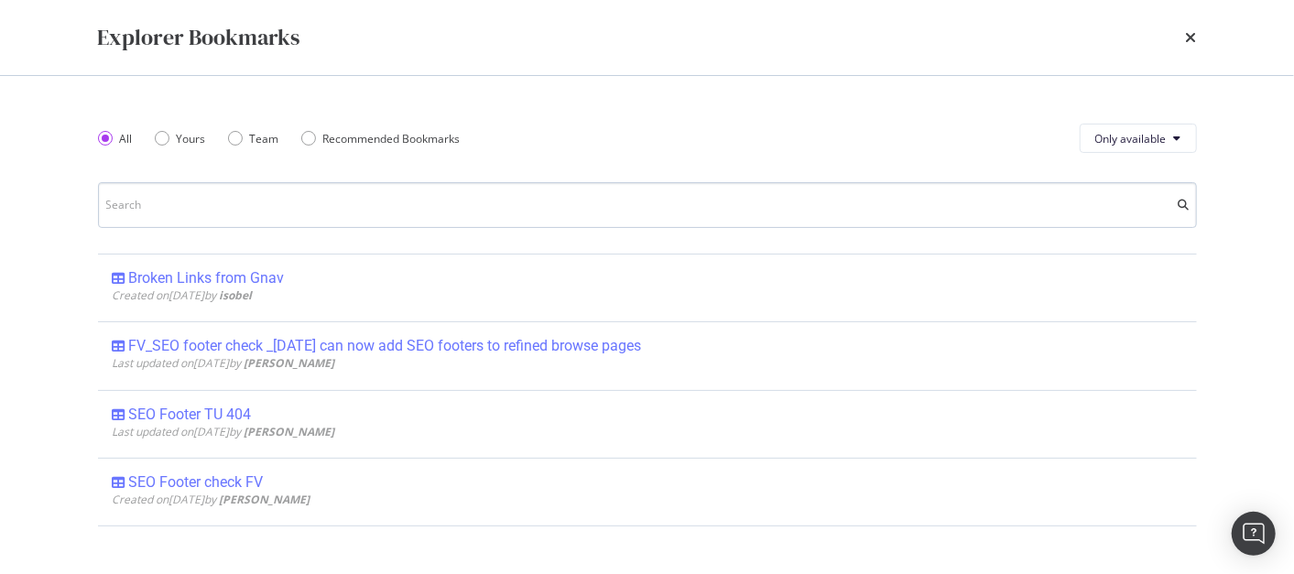
click at [198, 193] on input "modal" at bounding box center [647, 205] width 1099 height 46
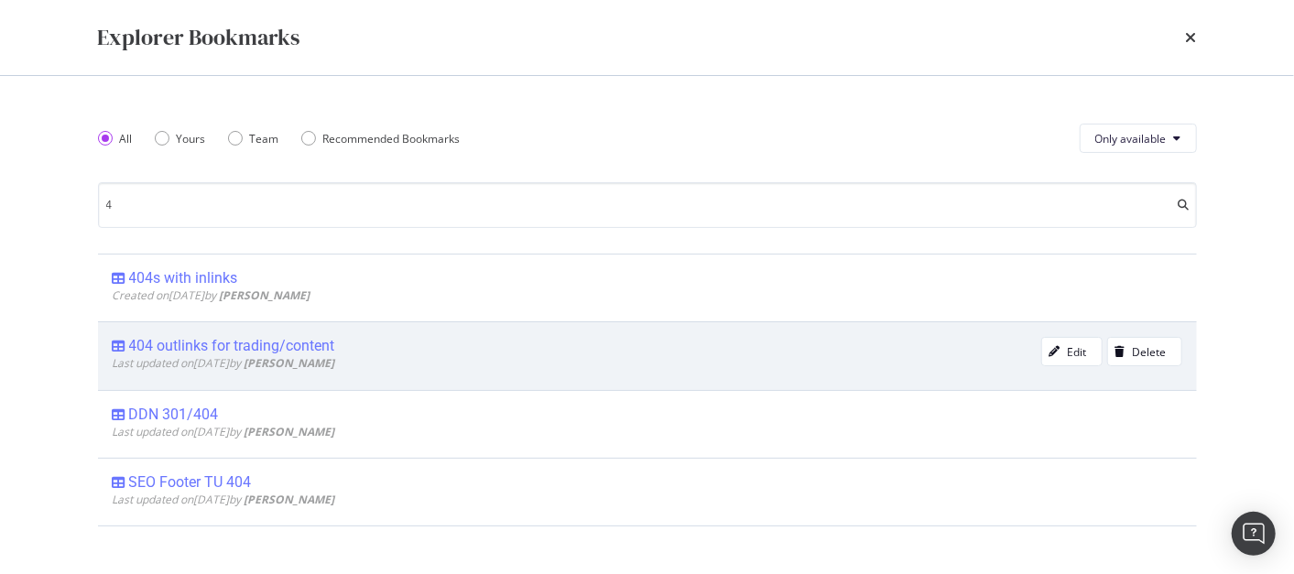
type input "4"
click at [239, 343] on div "404 outlinks for trading/content" at bounding box center [232, 346] width 206 height 18
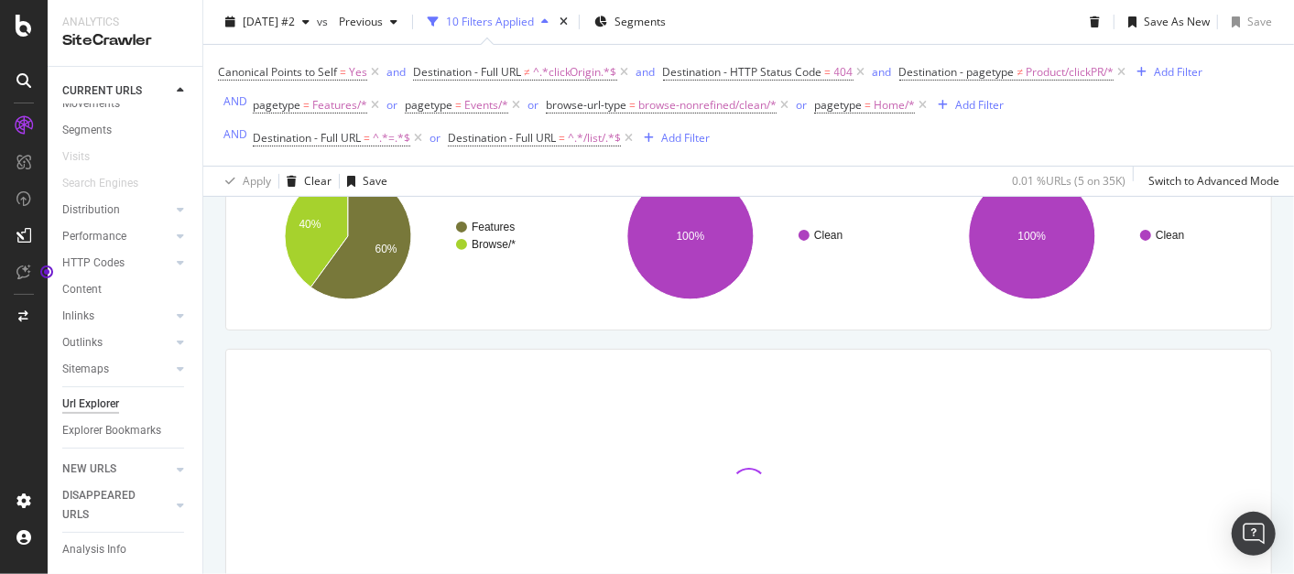
scroll to position [267, 0]
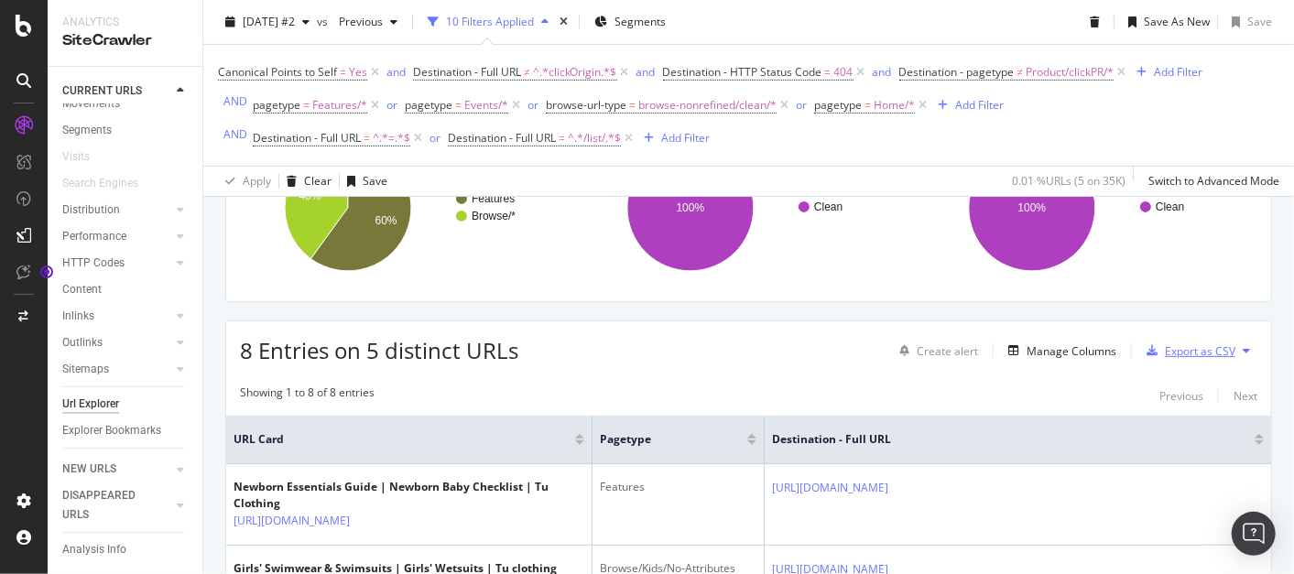
click at [1167, 351] on div "Export as CSV" at bounding box center [1200, 351] width 71 height 16
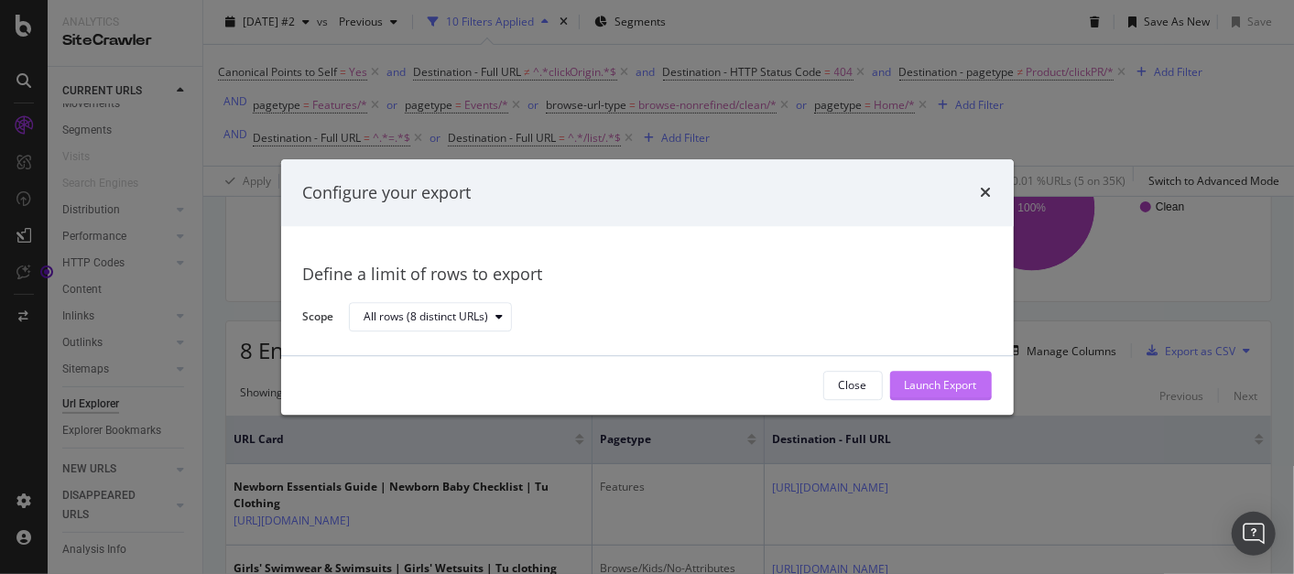
click at [963, 389] on div "Launch Export" at bounding box center [941, 386] width 72 height 16
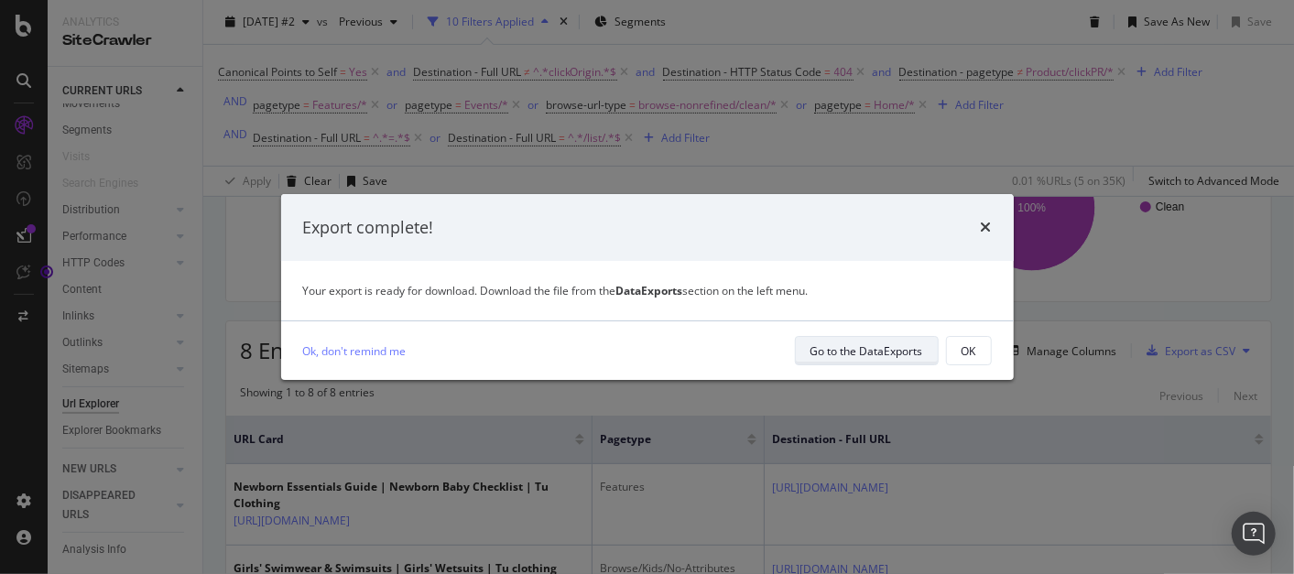
click at [906, 350] on div "Go to the DataExports" at bounding box center [867, 351] width 113 height 16
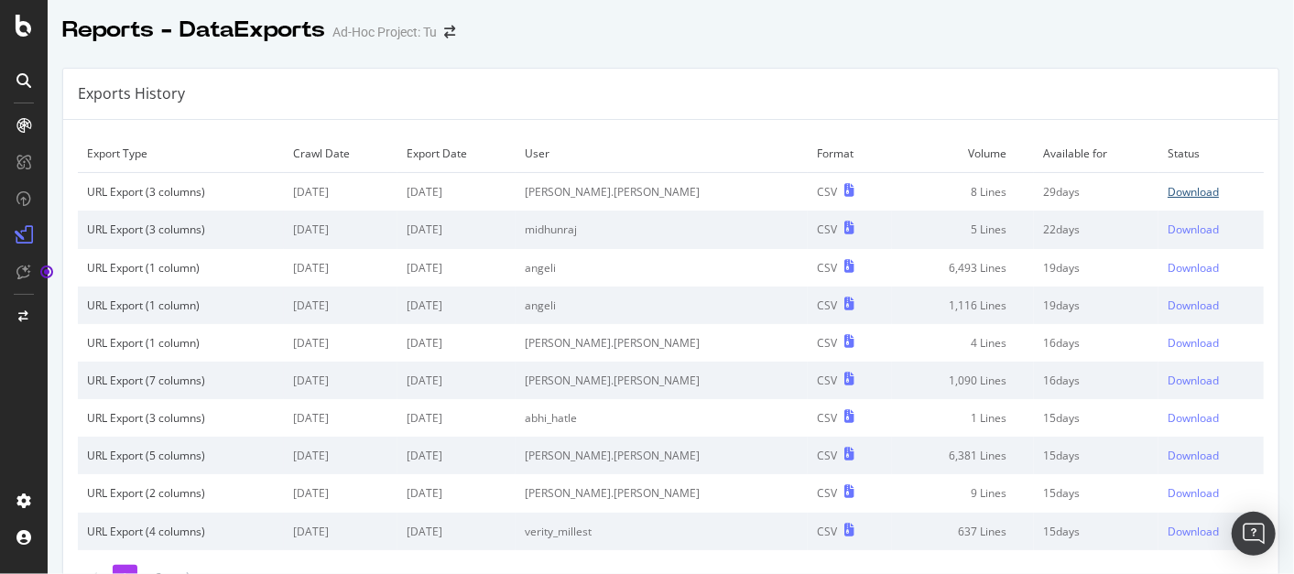
click at [1168, 187] on div "Download" at bounding box center [1193, 192] width 51 height 16
click at [27, 26] on icon at bounding box center [24, 26] width 16 height 22
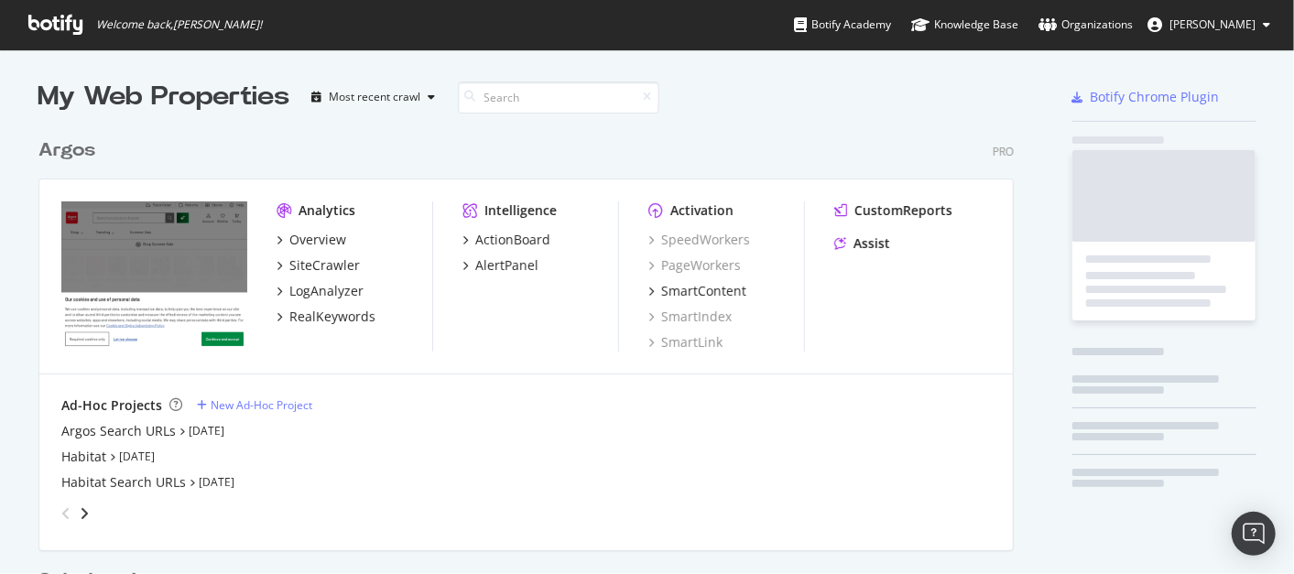
scroll to position [558, 1263]
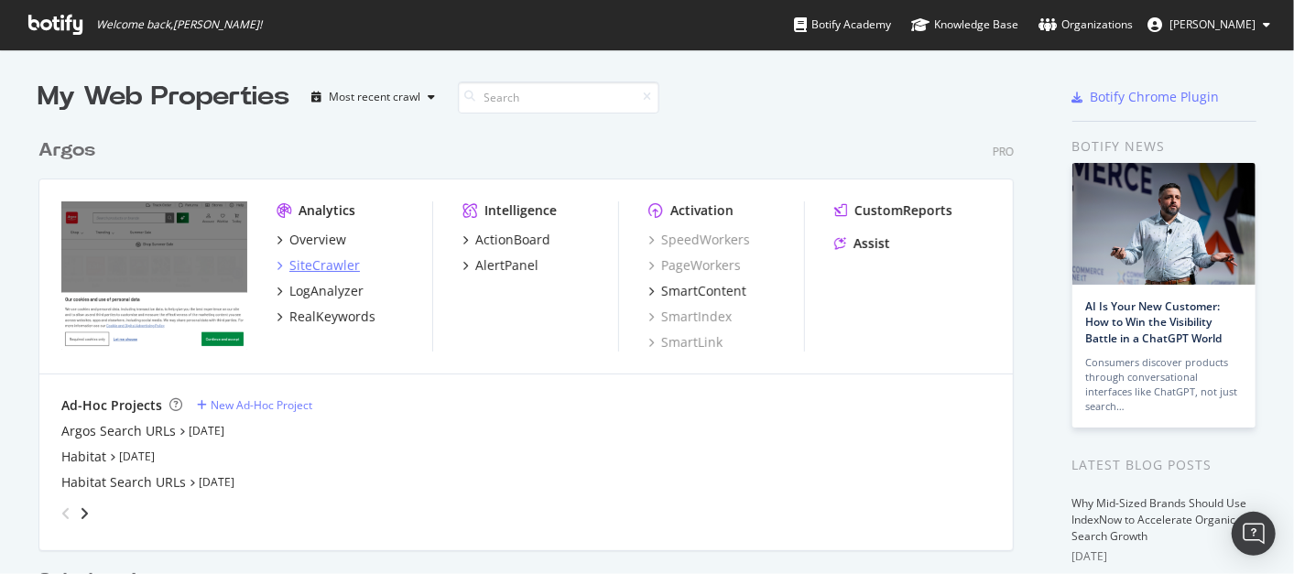
click at [337, 264] on div "SiteCrawler" at bounding box center [324, 265] width 71 height 18
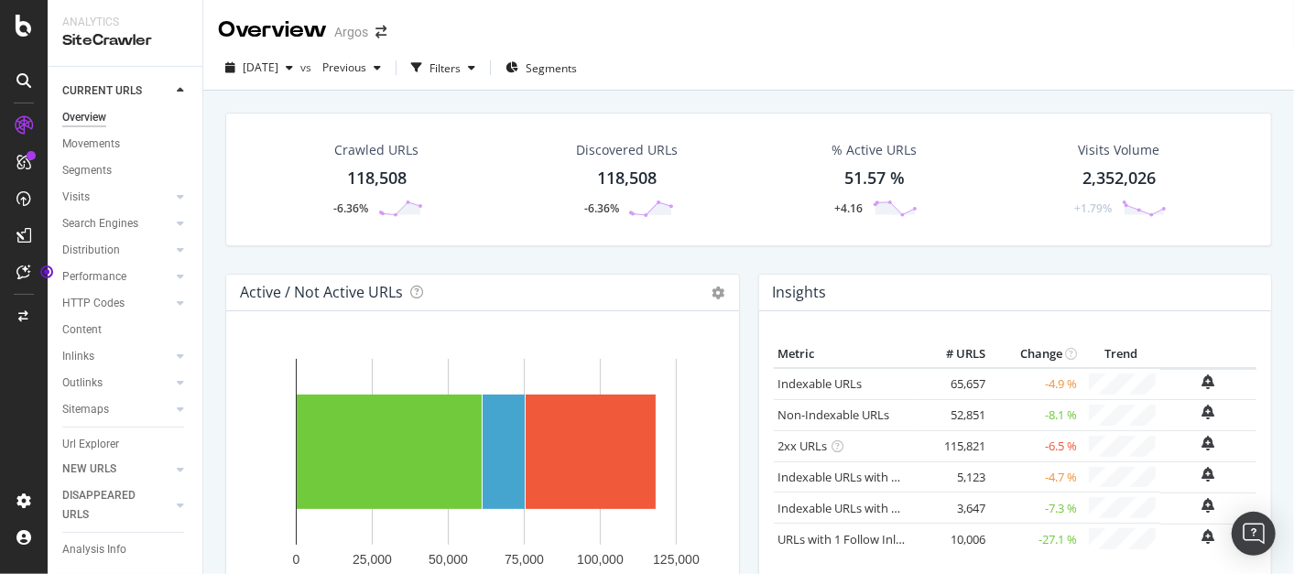
scroll to position [59, 0]
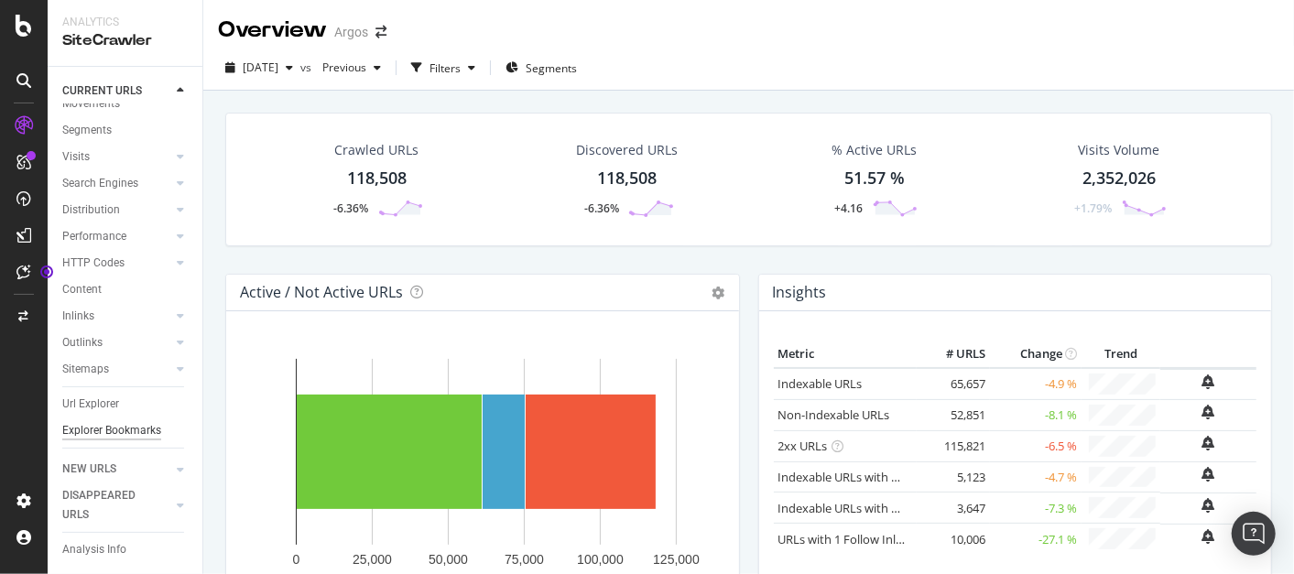
click at [78, 421] on div "Explorer Bookmarks" at bounding box center [111, 430] width 99 height 19
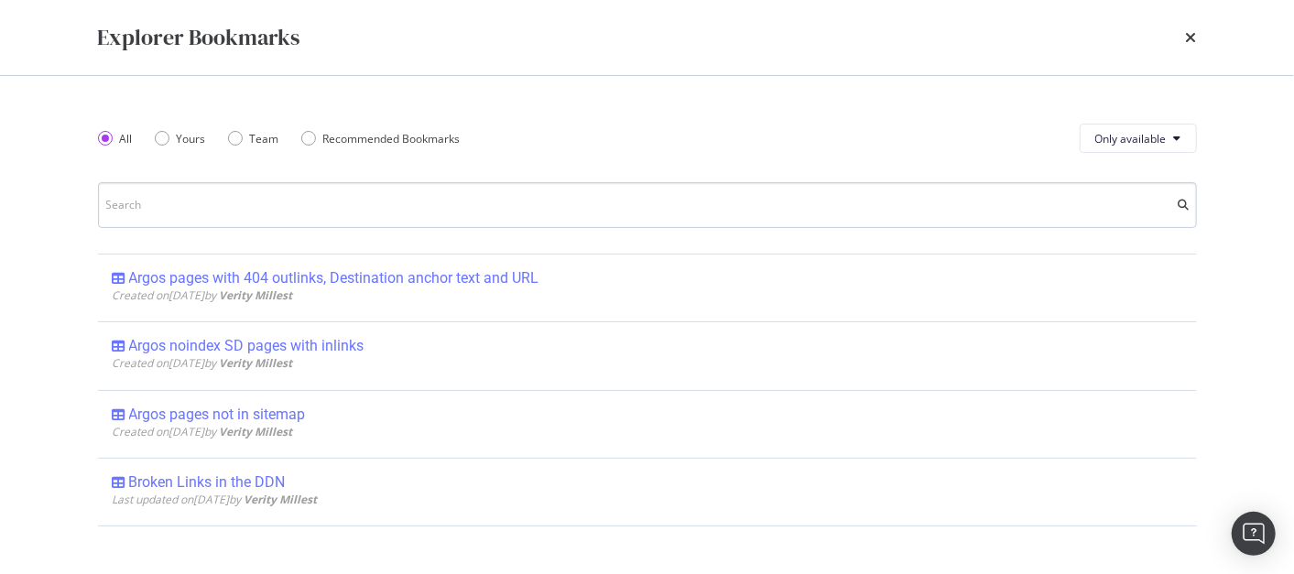
click at [285, 211] on input "modal" at bounding box center [647, 205] width 1099 height 46
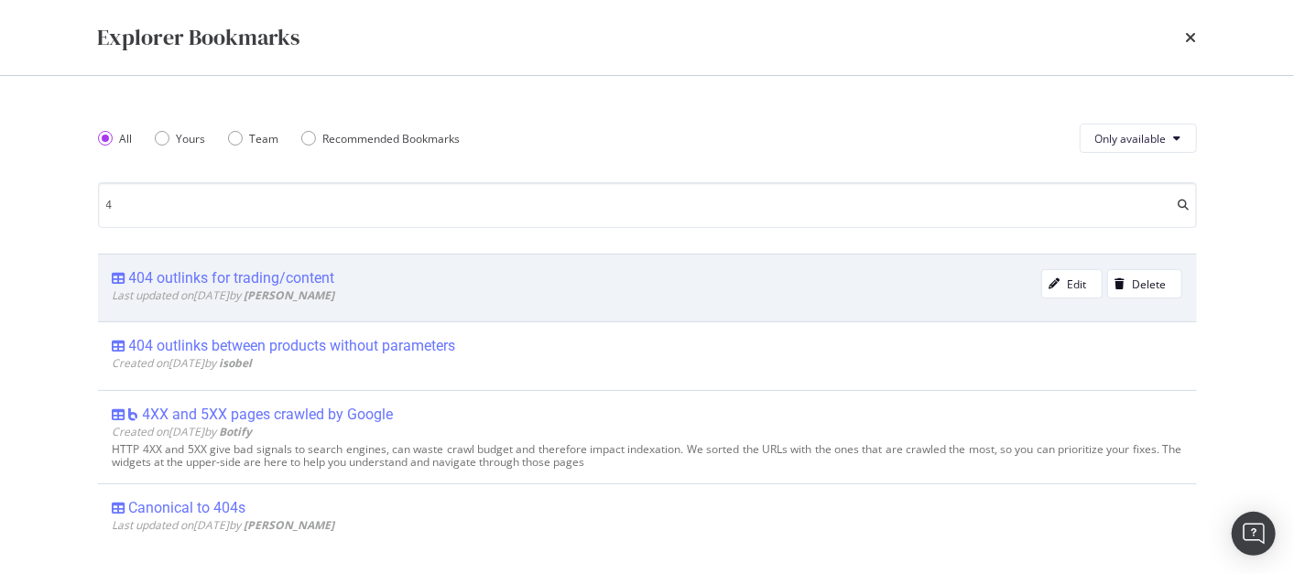
type input "4"
click at [290, 277] on div "404 outlinks for trading/content" at bounding box center [232, 278] width 206 height 18
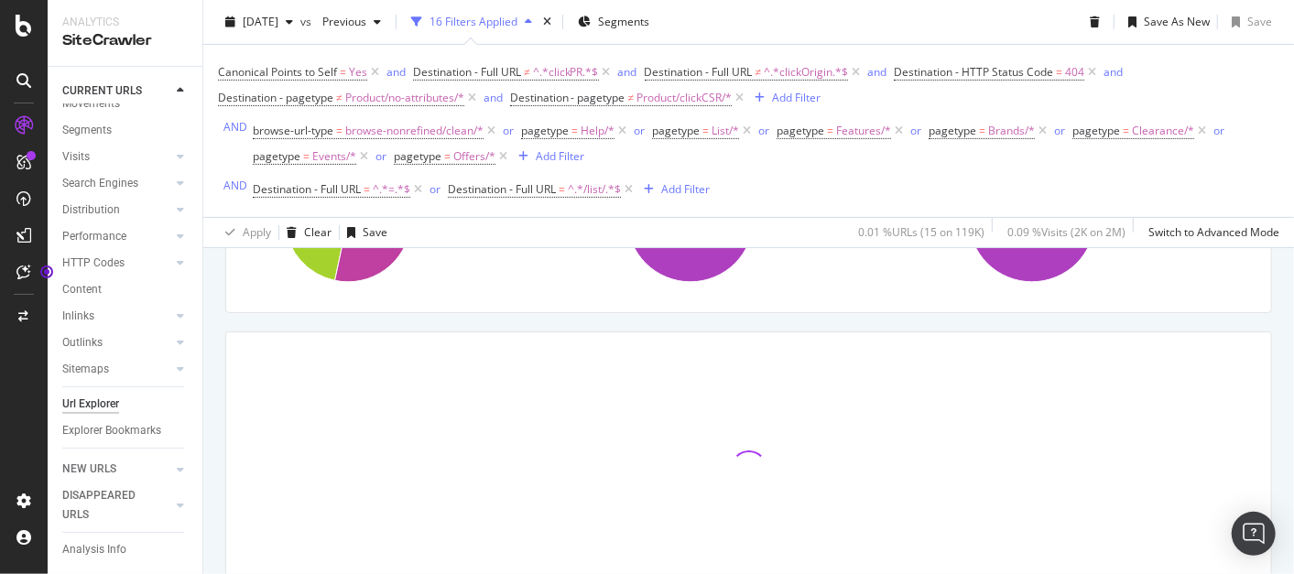
scroll to position [310, 0]
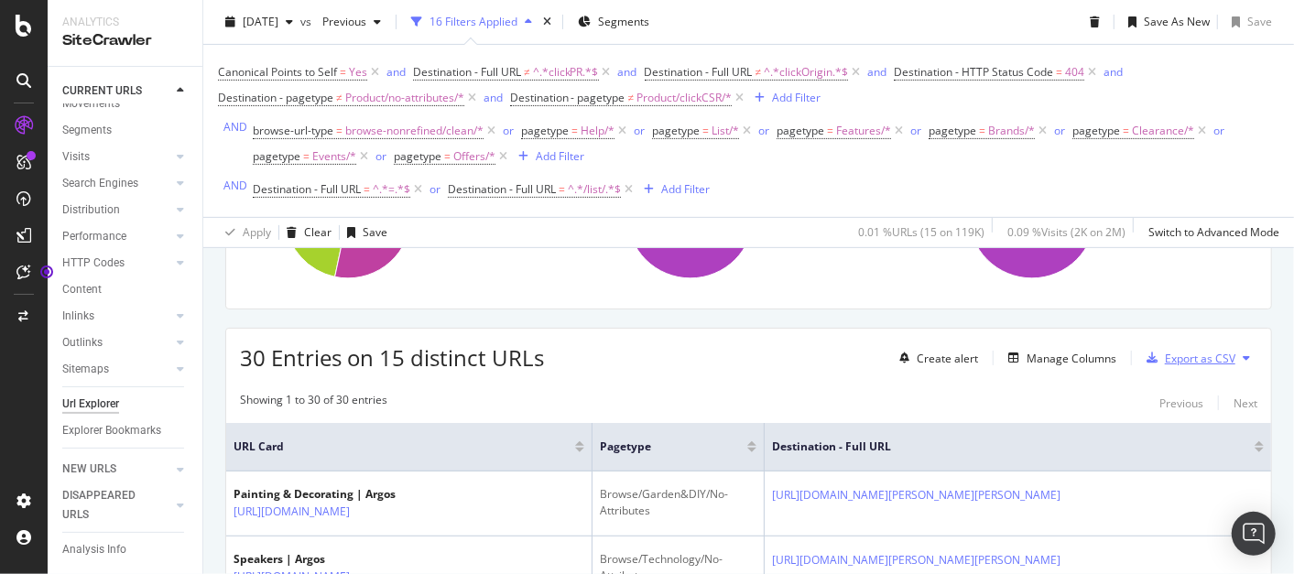
click at [1195, 355] on div "Export as CSV" at bounding box center [1200, 359] width 71 height 16
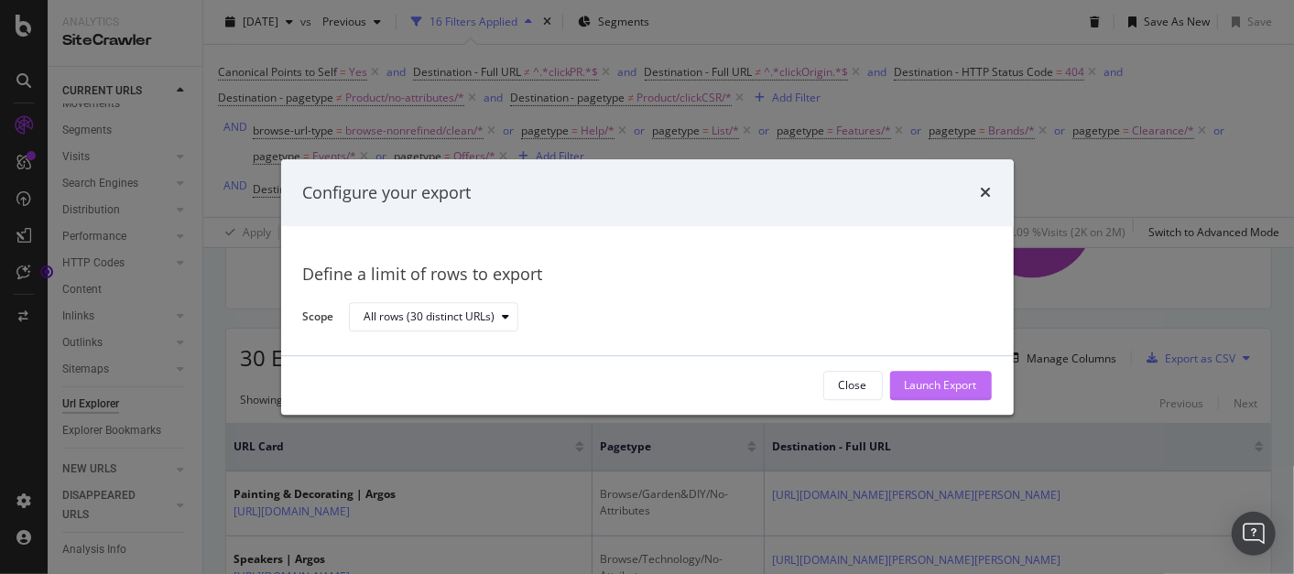
click at [943, 387] on div "Launch Export" at bounding box center [941, 386] width 72 height 16
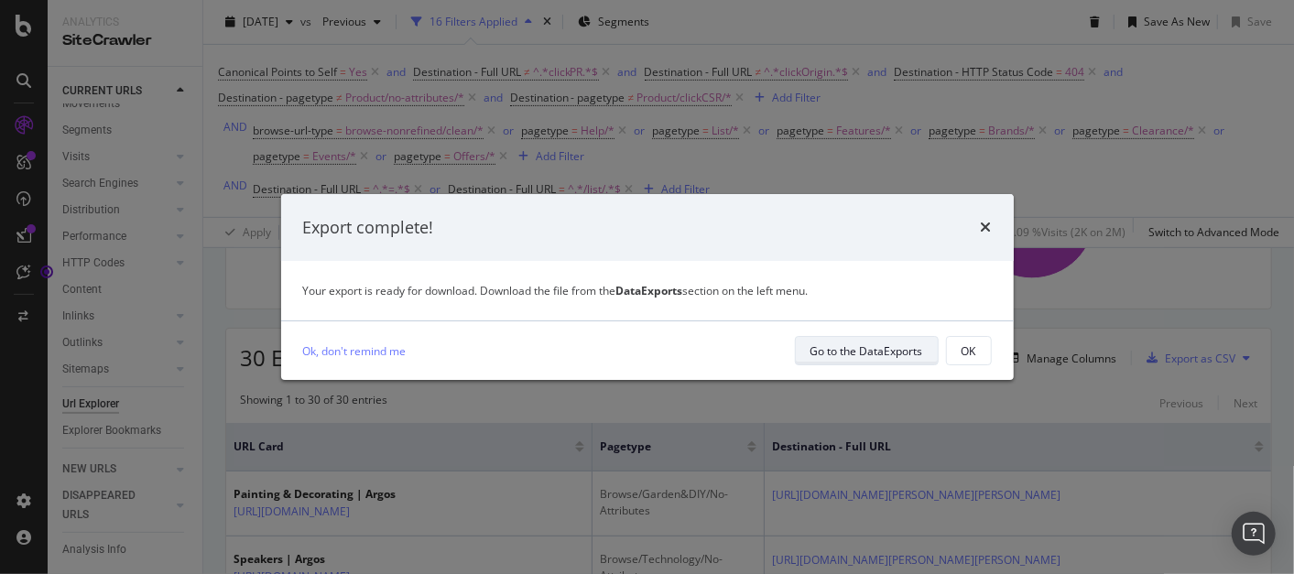
click at [868, 355] on div "Go to the DataExports" at bounding box center [867, 351] width 113 height 16
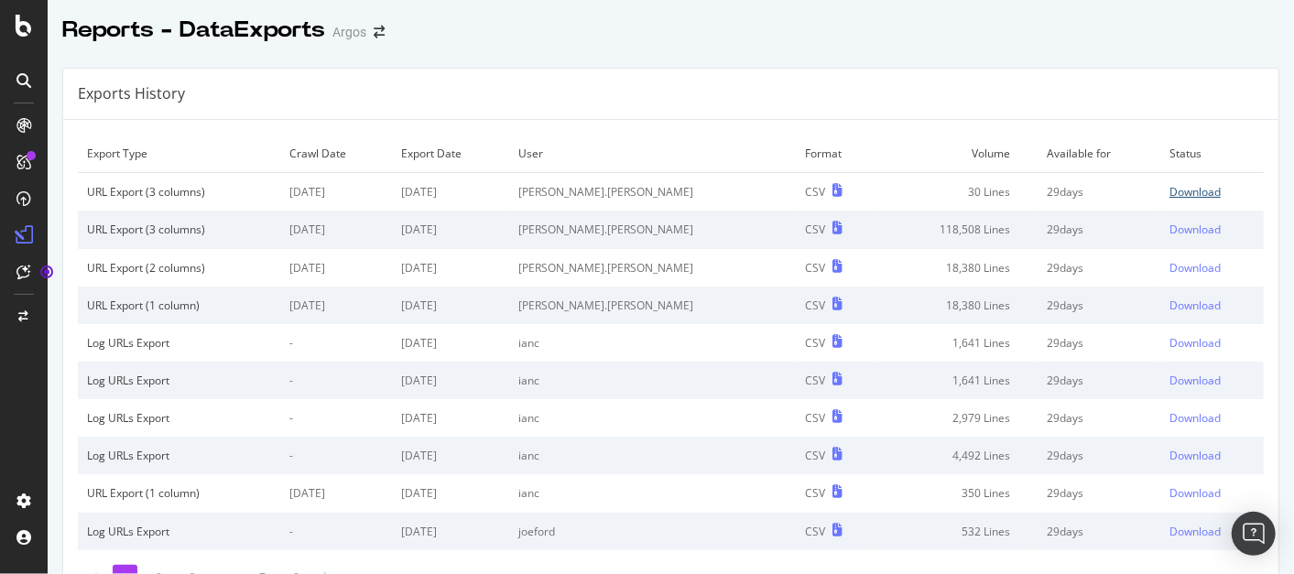
click at [1170, 196] on div "Download" at bounding box center [1195, 192] width 51 height 16
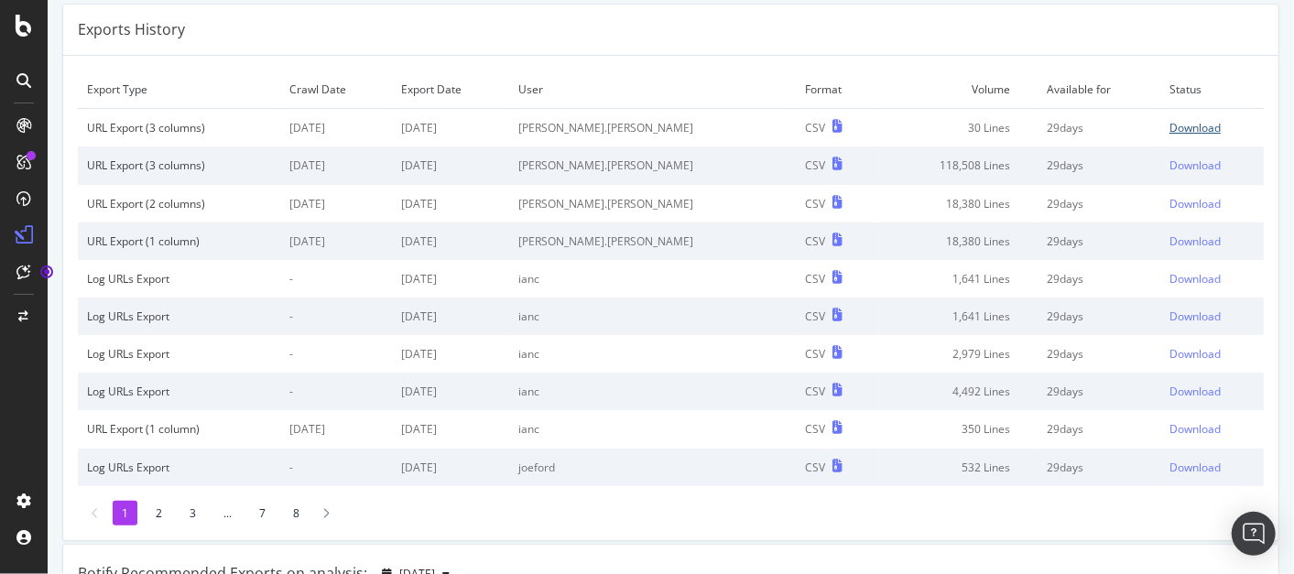
scroll to position [65, 0]
click at [154, 515] on li "2" at bounding box center [159, 512] width 25 height 25
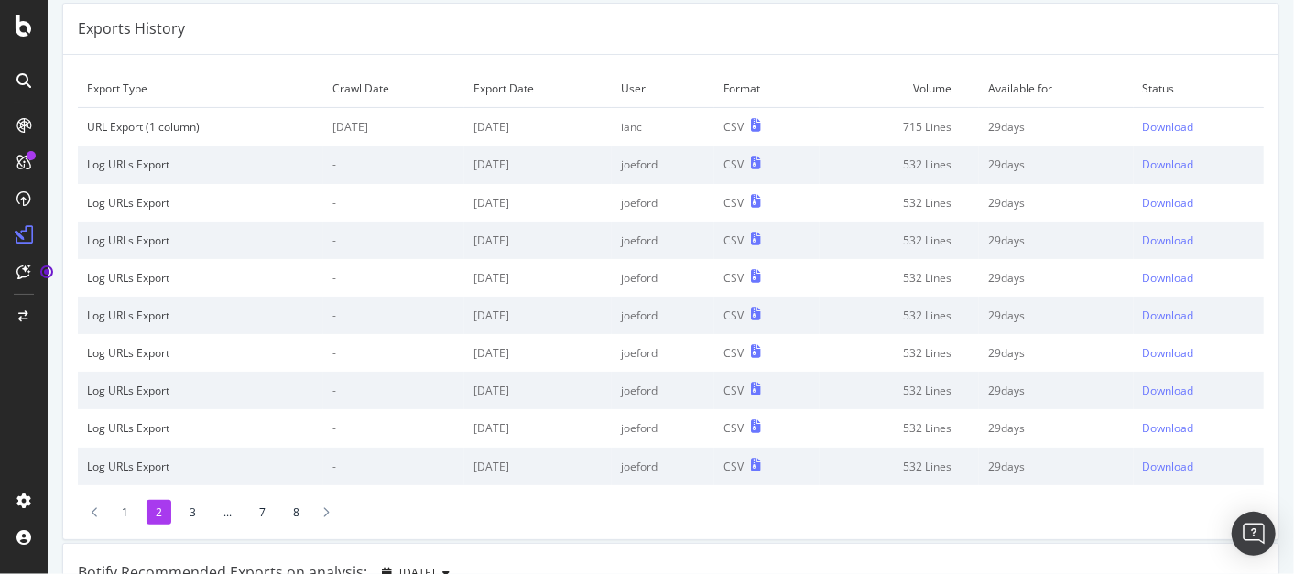
click at [191, 516] on li "3" at bounding box center [192, 512] width 25 height 25
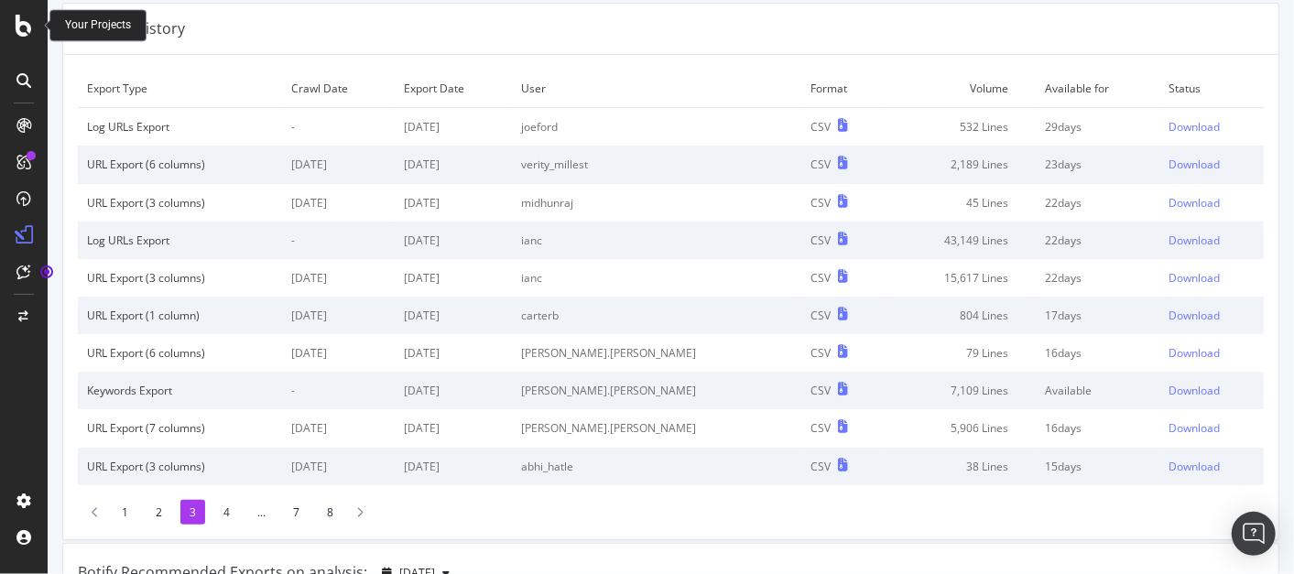
click at [26, 25] on icon at bounding box center [24, 26] width 16 height 22
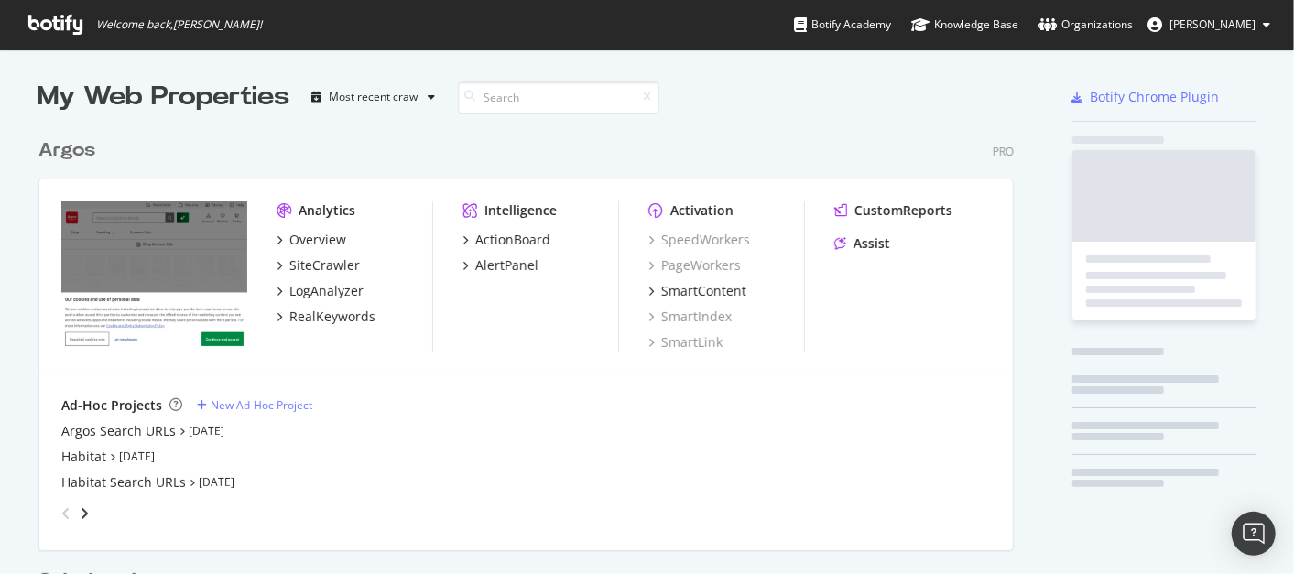
scroll to position [558, 1263]
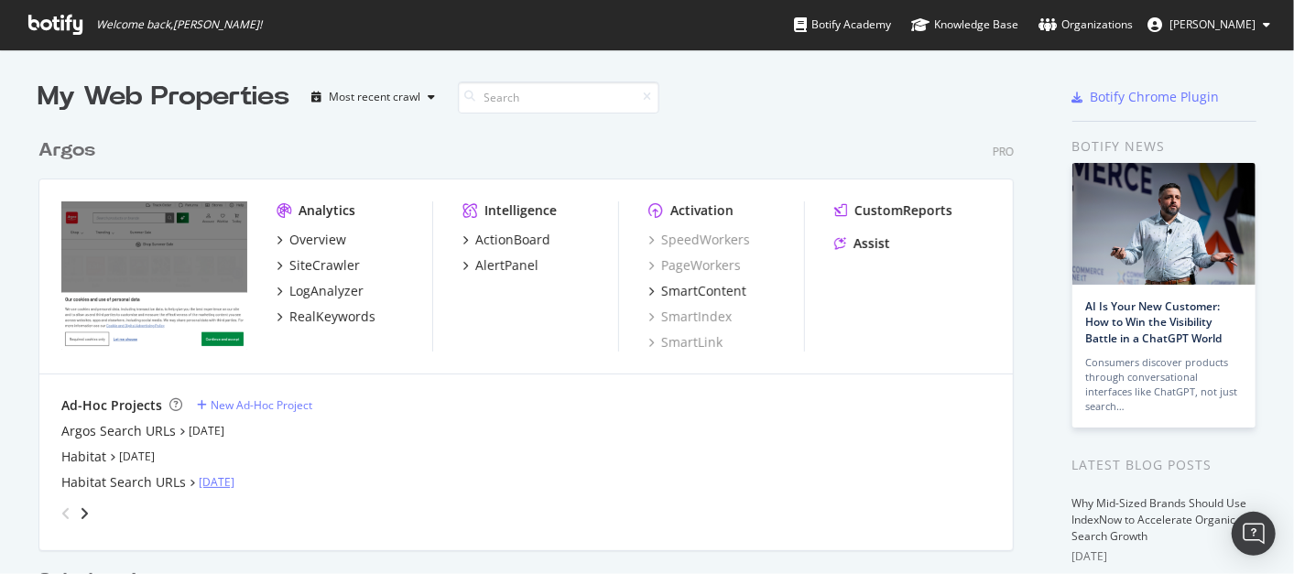
click at [214, 482] on link "[DATE]" at bounding box center [217, 482] width 36 height 16
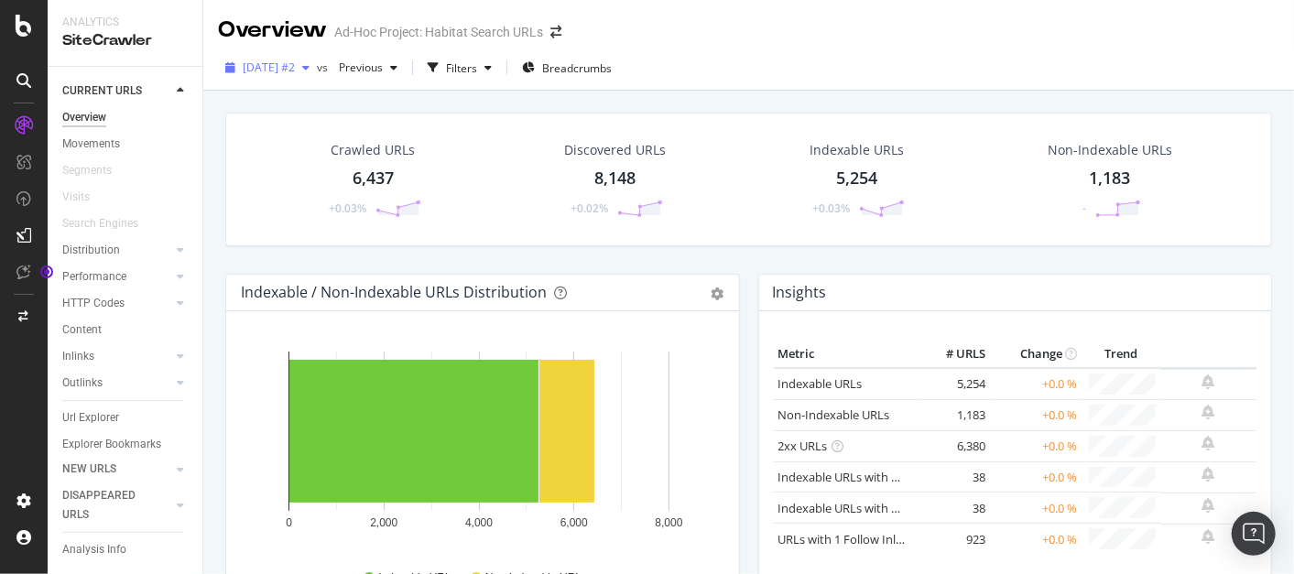
click at [310, 67] on icon "button" at bounding box center [305, 67] width 7 height 11
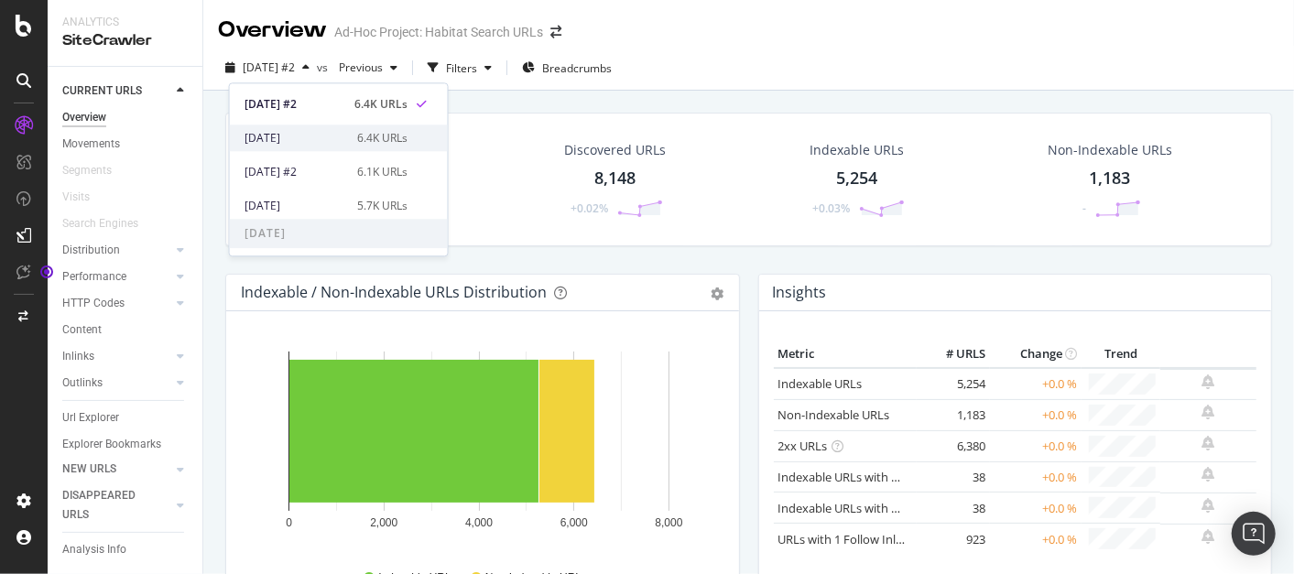
click at [306, 136] on div "2025 Aug. 13th" at bounding box center [296, 138] width 102 height 16
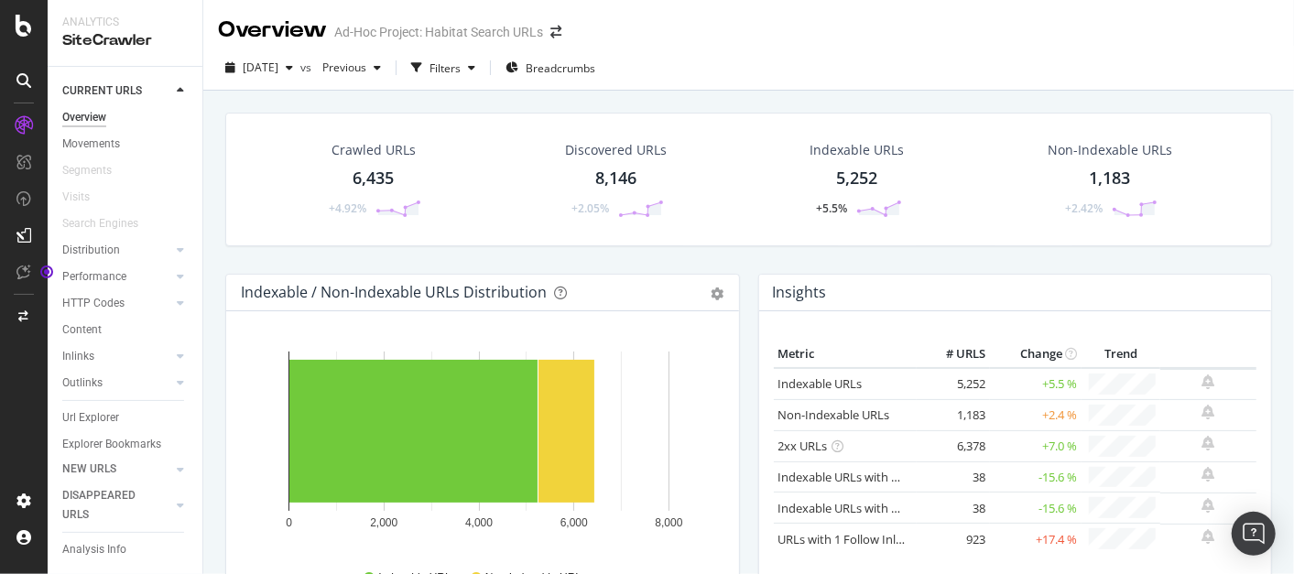
scroll to position [32, 0]
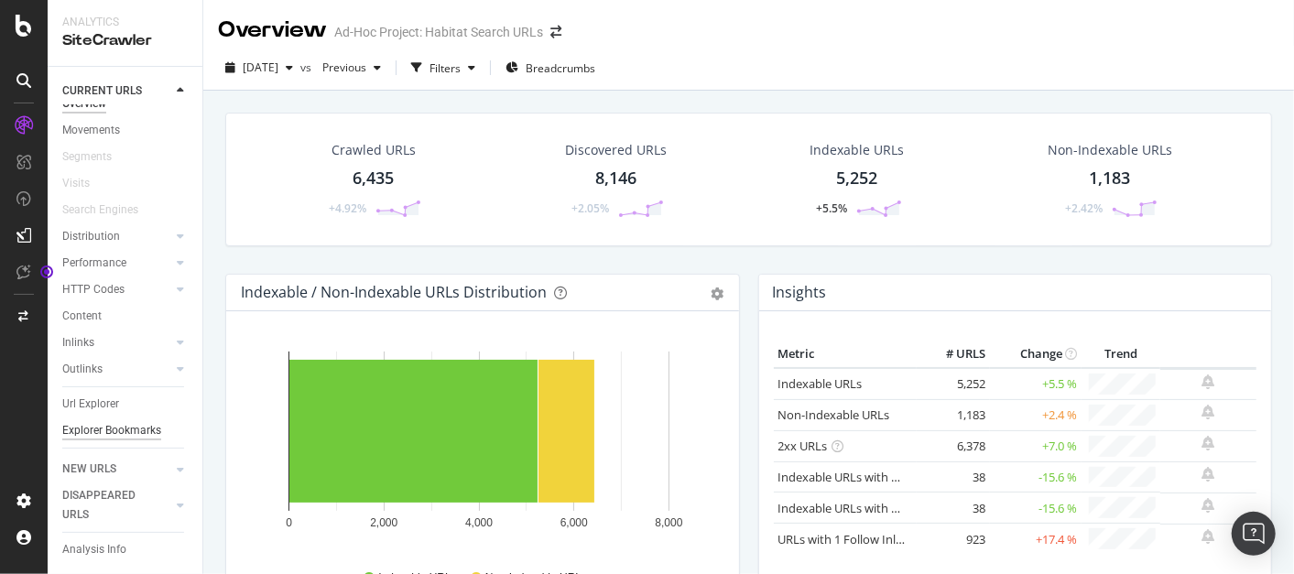
click at [68, 421] on div "Explorer Bookmarks" at bounding box center [111, 430] width 99 height 19
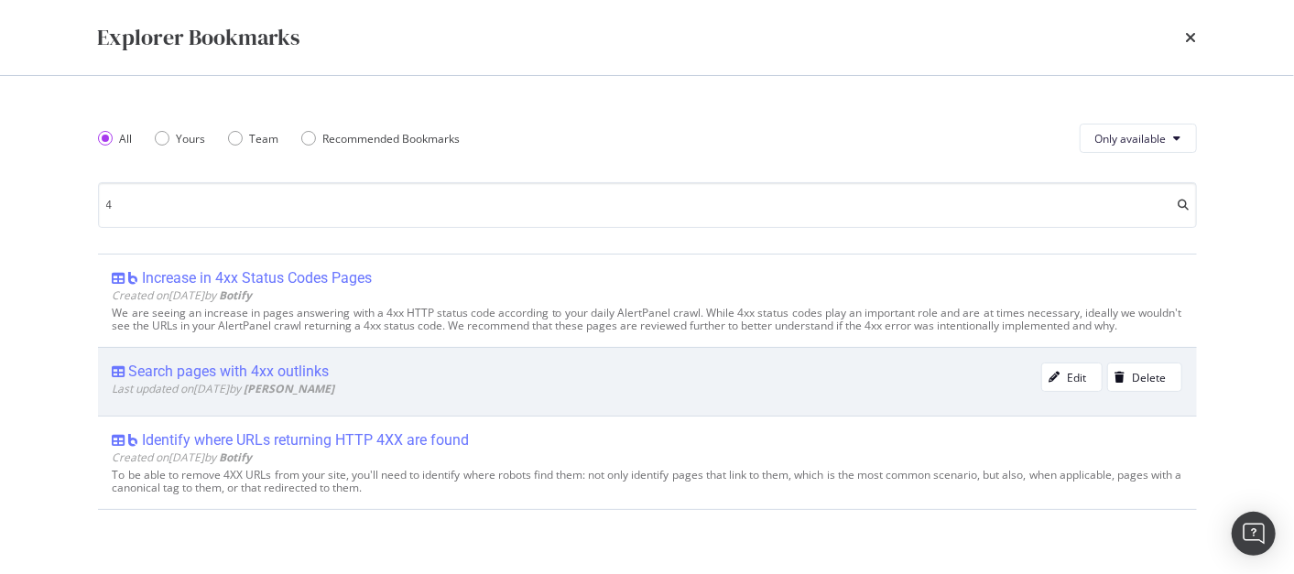
type input "4"
click at [258, 374] on div "Search pages with 4xx outlinks" at bounding box center [229, 372] width 201 height 18
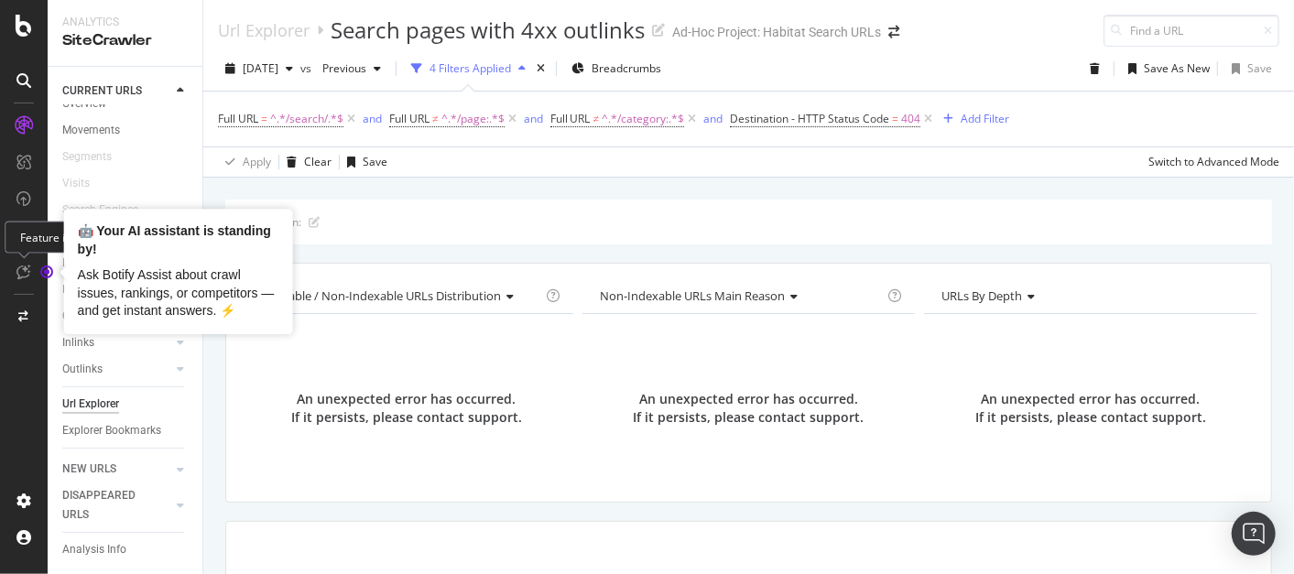
click at [42, 274] on circle "Tooltip anchor" at bounding box center [46, 272] width 11 height 11
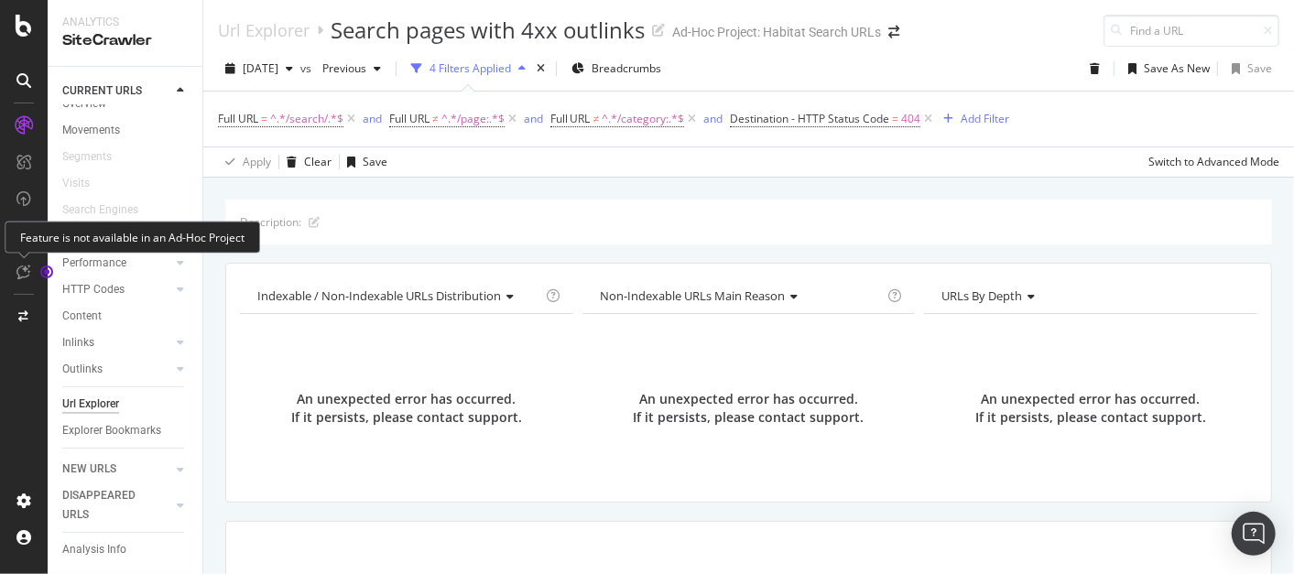
click at [19, 269] on icon at bounding box center [24, 272] width 14 height 15
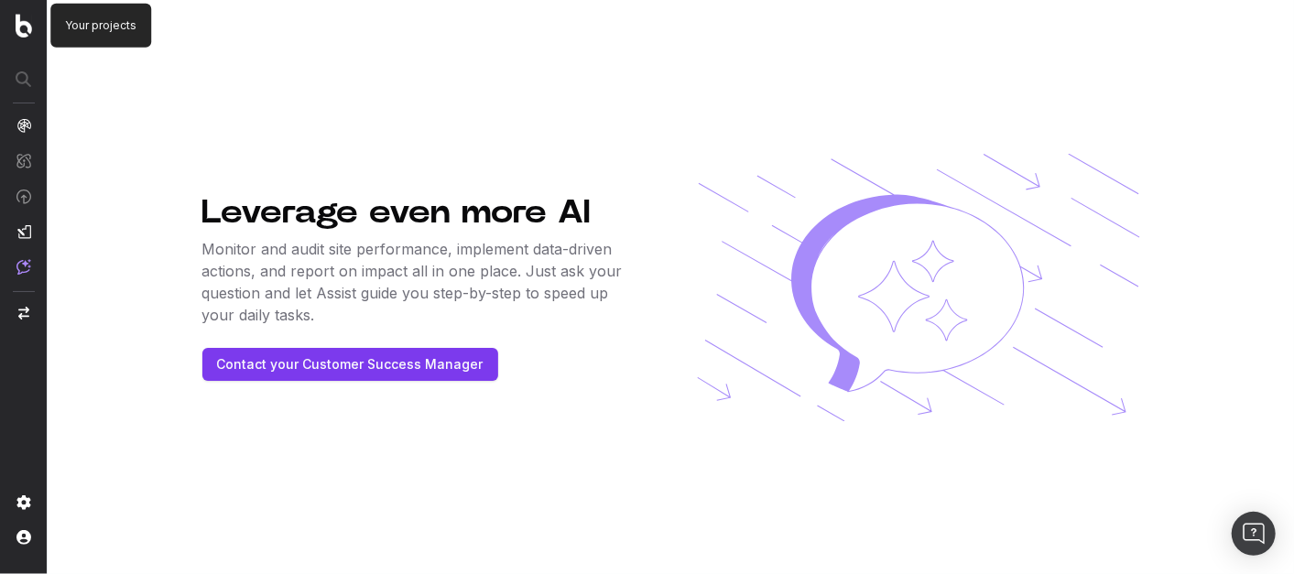
click at [24, 27] on img at bounding box center [24, 26] width 16 height 24
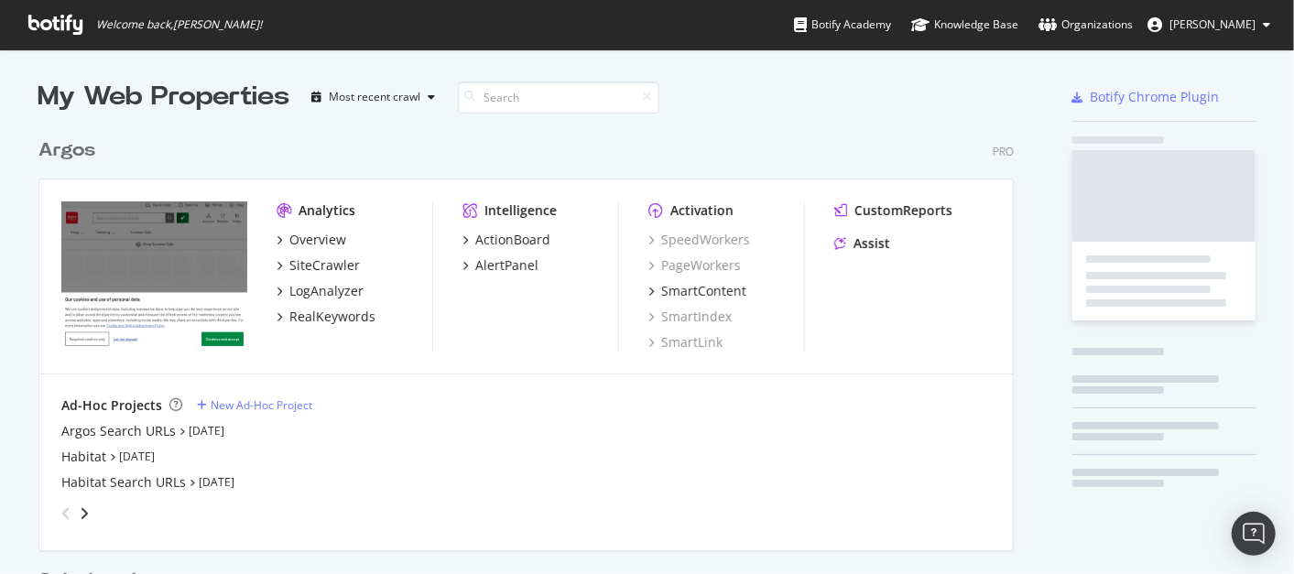
scroll to position [844, 975]
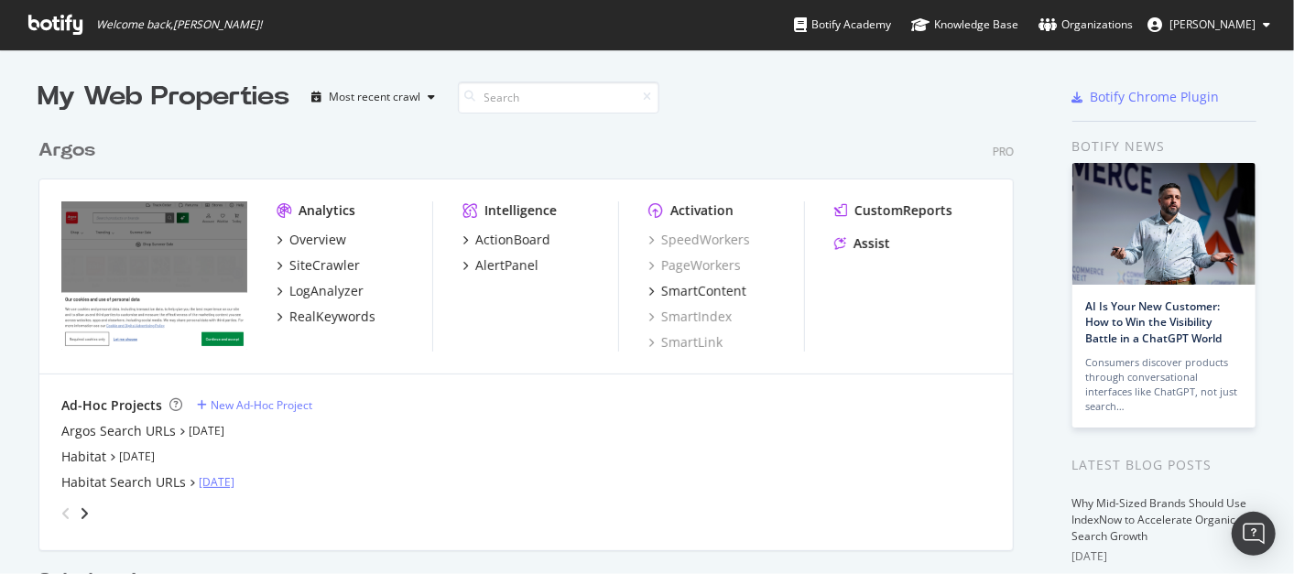
click at [214, 482] on link "[DATE]" at bounding box center [217, 482] width 36 height 16
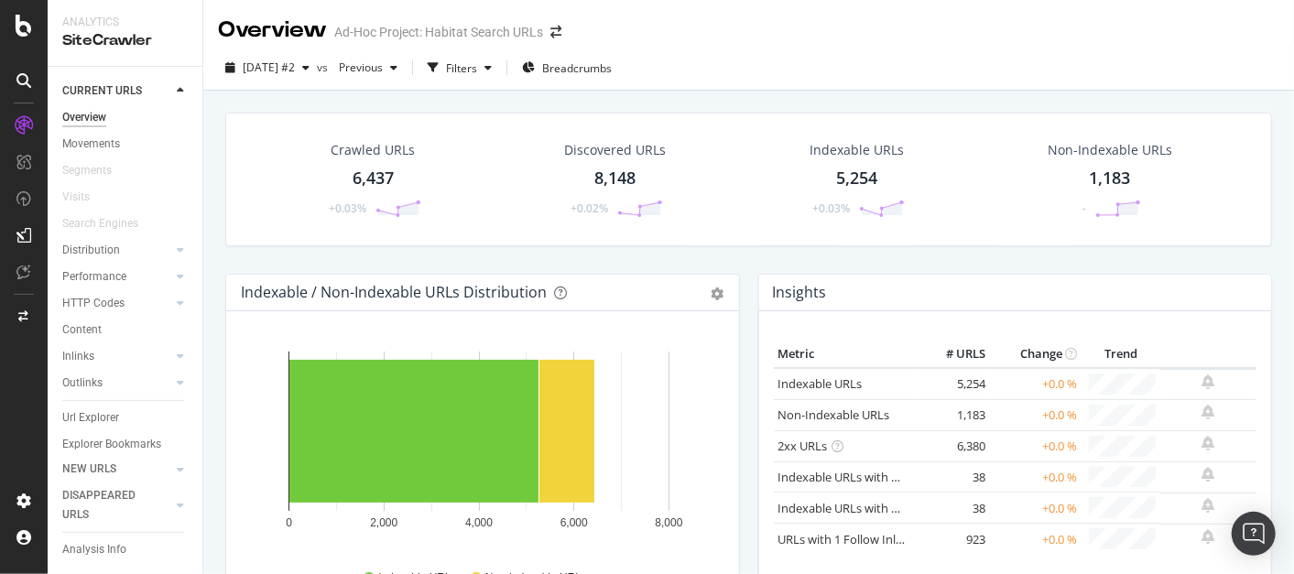
scroll to position [32, 0]
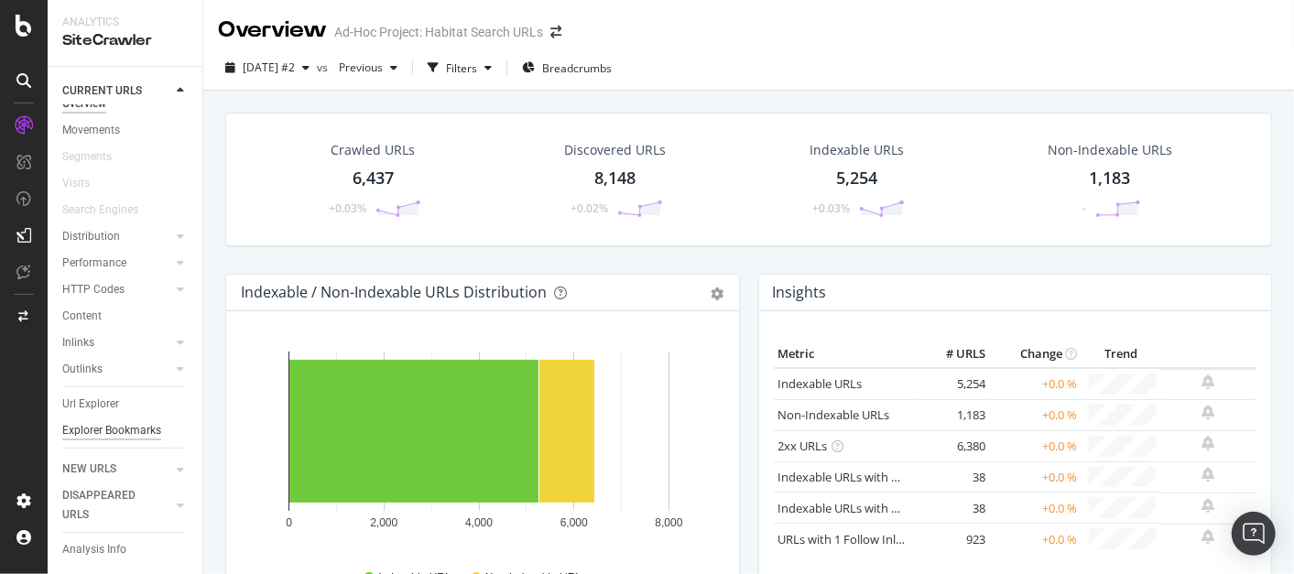
click at [77, 425] on div "Explorer Bookmarks" at bounding box center [111, 430] width 99 height 19
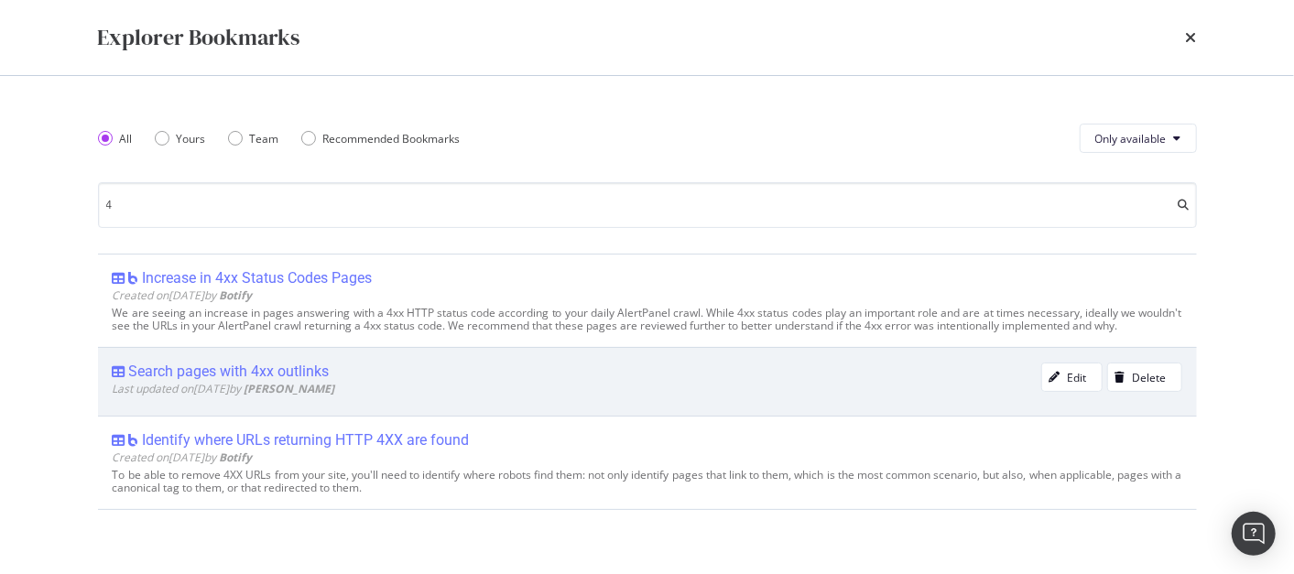
type input "4"
click at [217, 371] on div "Search pages with 4xx outlinks" at bounding box center [229, 372] width 201 height 18
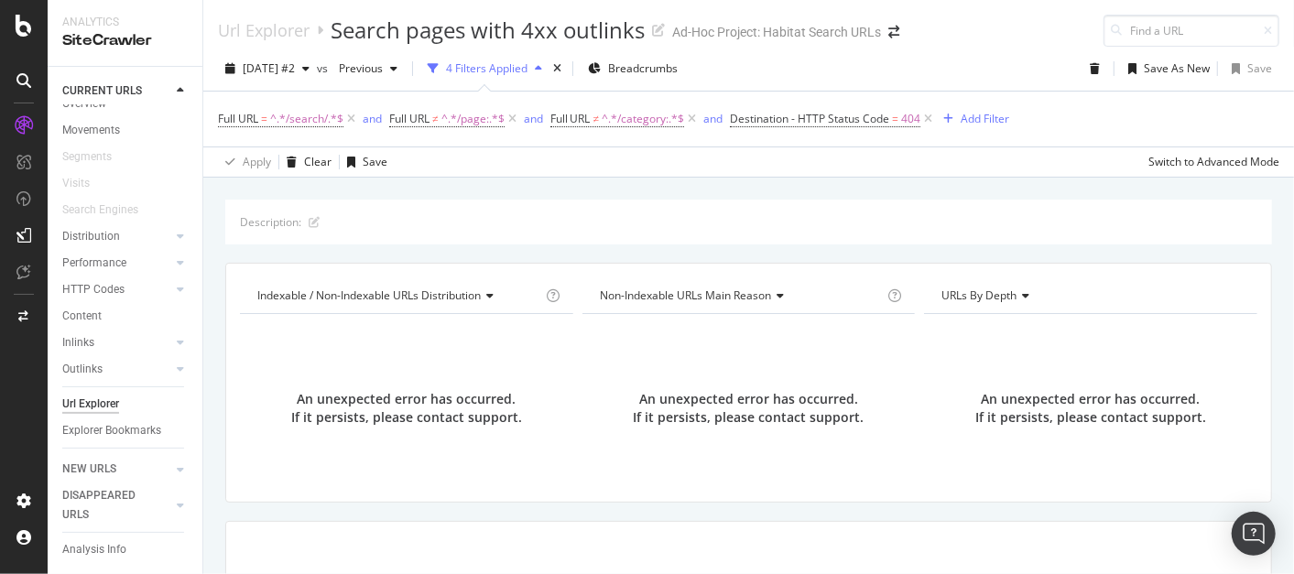
click at [16, 13] on div at bounding box center [24, 287] width 48 height 574
click at [21, 320] on icon at bounding box center [24, 316] width 10 height 11
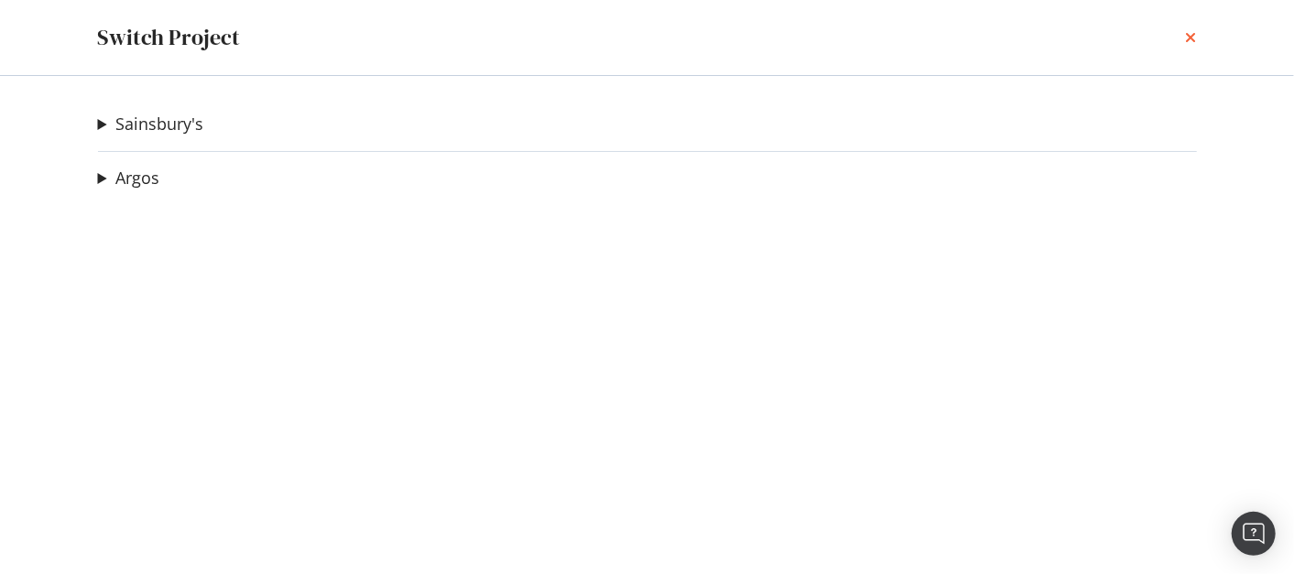
click at [1192, 41] on icon "times" at bounding box center [1191, 37] width 11 height 15
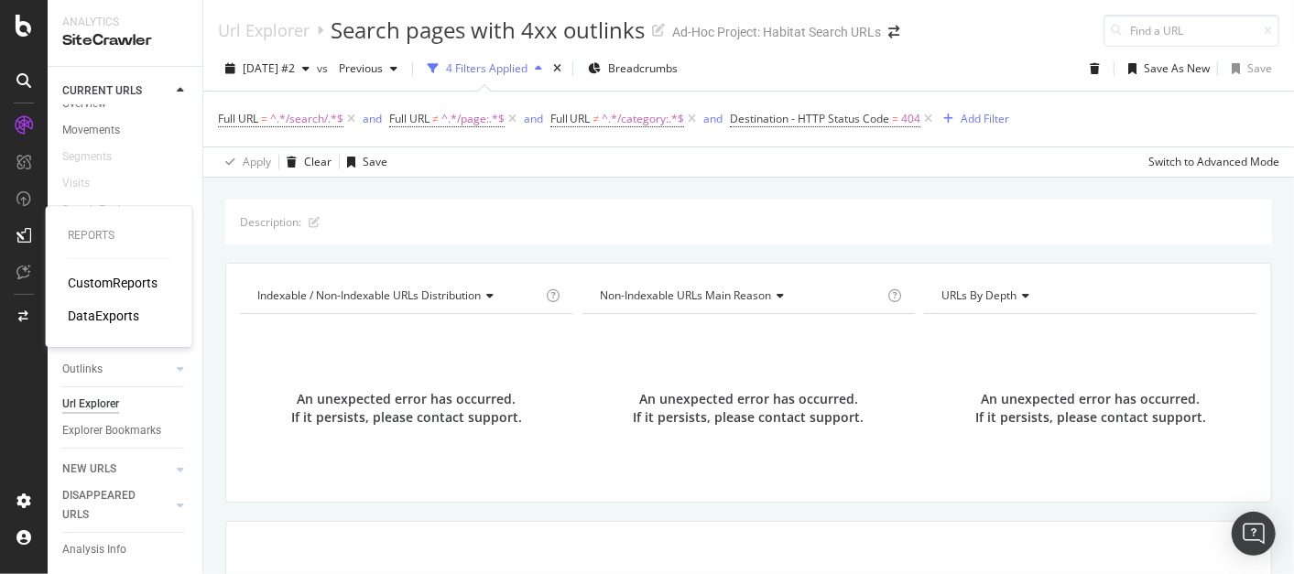
click at [114, 316] on div "DataExports" at bounding box center [103, 316] width 71 height 18
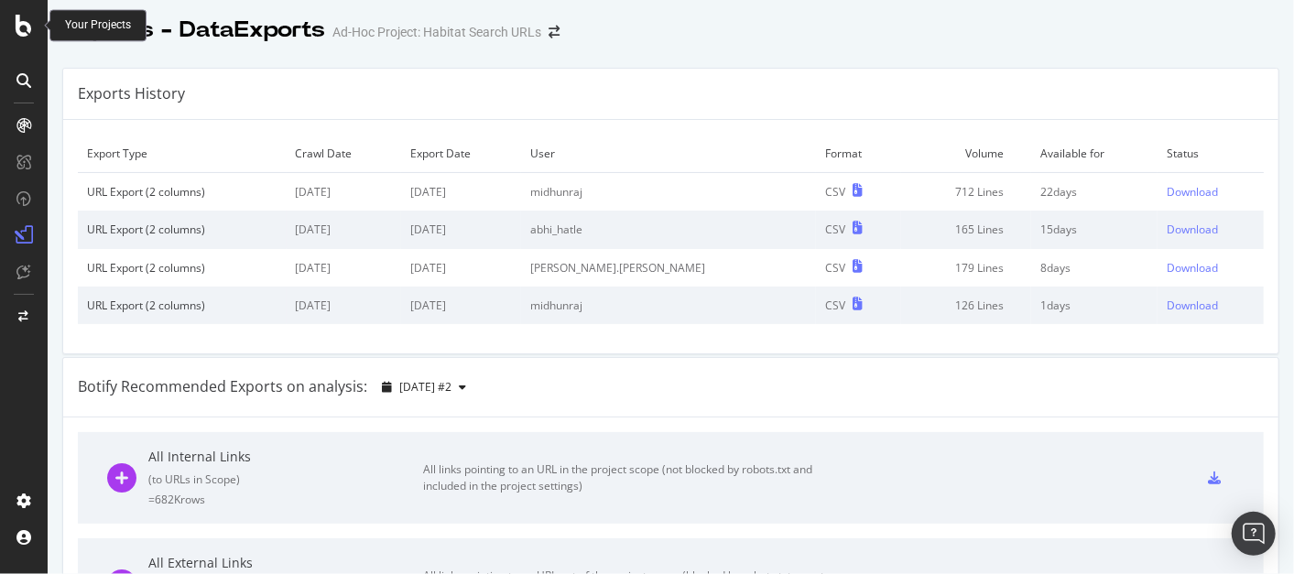
click at [25, 20] on icon at bounding box center [24, 26] width 16 height 22
